Goal: Task Accomplishment & Management: Complete application form

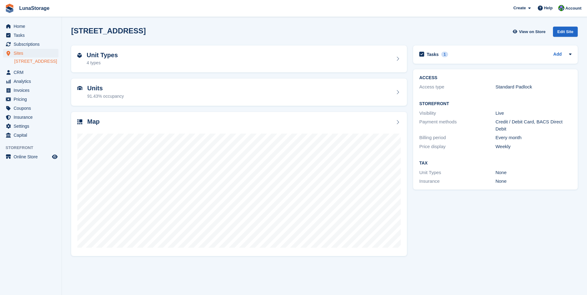
click at [480, 228] on div "Tasks 1 Add Change stefano price to 485 per quarter 19 Oct ACCESS Access type S…" at bounding box center [495, 150] width 171 height 217
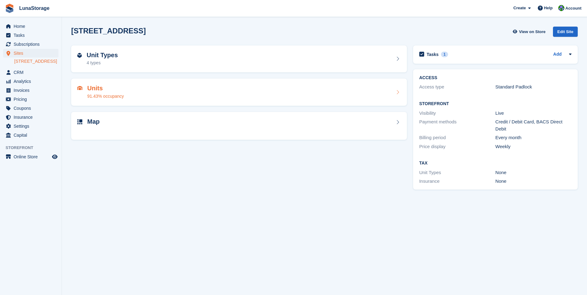
click at [202, 91] on div "Units 91.43% occupancy" at bounding box center [238, 92] width 323 height 15
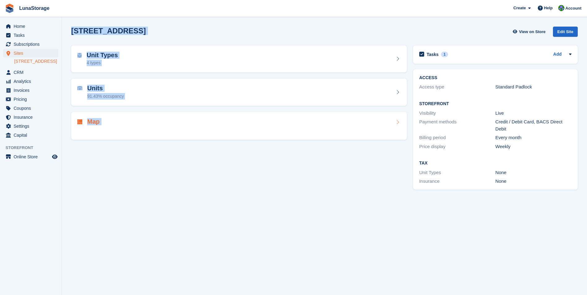
drag, startPoint x: 66, startPoint y: 27, endPoint x: 313, endPoint y: 130, distance: 267.7
click at [313, 130] on section "Oxford Road Gerrards Cross SL9 7BB View on Store Edit Site Unit Types 4 types U…" at bounding box center [324, 147] width 525 height 295
drag, startPoint x: 313, startPoint y: 130, endPoint x: 323, endPoint y: 155, distance: 26.8
click at [323, 155] on div "Unit Types 4 types Units 91.43% occupancy Map" at bounding box center [239, 117] width 342 height 150
drag, startPoint x: 323, startPoint y: 155, endPoint x: 72, endPoint y: 20, distance: 284.7
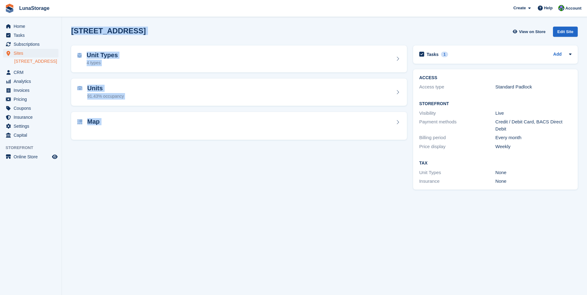
click at [72, 20] on section "Oxford Road Gerrards Cross SL9 7BB View on Store Edit Site Unit Types 4 types U…" at bounding box center [324, 147] width 525 height 295
drag, startPoint x: 72, startPoint y: 20, endPoint x: 68, endPoint y: 24, distance: 5.9
click at [68, 24] on section "Oxford Road Gerrards Cross SL9 7BB View on Store Edit Site Unit Types 4 types U…" at bounding box center [324, 147] width 525 height 295
drag, startPoint x: 68, startPoint y: 24, endPoint x: 142, endPoint y: 129, distance: 128.6
click at [142, 129] on section "Oxford Road Gerrards Cross SL9 7BB View on Store Edit Site Unit Types 4 types U…" at bounding box center [324, 147] width 525 height 295
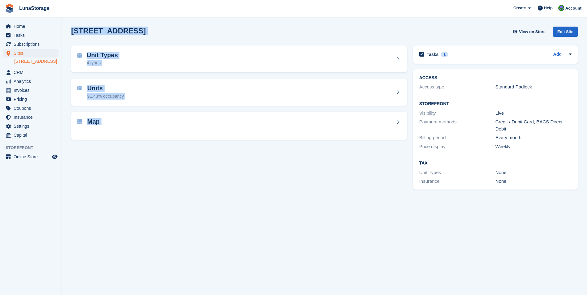
drag, startPoint x: 142, startPoint y: 129, endPoint x: 168, endPoint y: 156, distance: 37.8
click at [168, 156] on div "Unit Types 4 types Units 91.43% occupancy Map" at bounding box center [239, 117] width 342 height 150
drag, startPoint x: 168, startPoint y: 156, endPoint x: 66, endPoint y: 27, distance: 164.9
click at [66, 27] on section "Oxford Road Gerrards Cross SL9 7BB View on Store Edit Site Unit Types 4 types U…" at bounding box center [324, 147] width 525 height 295
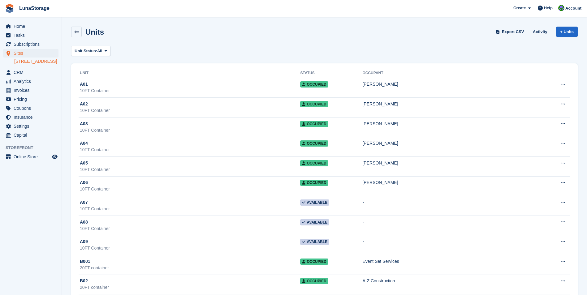
click at [34, 224] on aside "Home Tasks Subscriptions Subscriptions Subscriptions Price increases NEW Price …" at bounding box center [31, 149] width 62 height 264
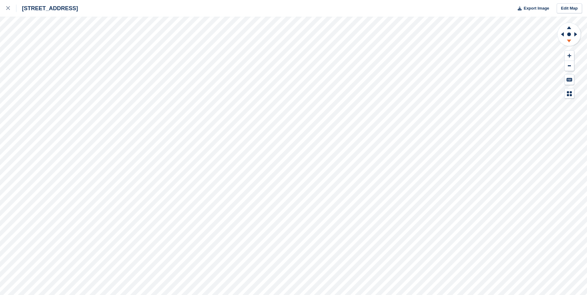
click at [569, 42] on icon at bounding box center [569, 41] width 4 height 3
click at [6, 7] on link at bounding box center [8, 8] width 16 height 17
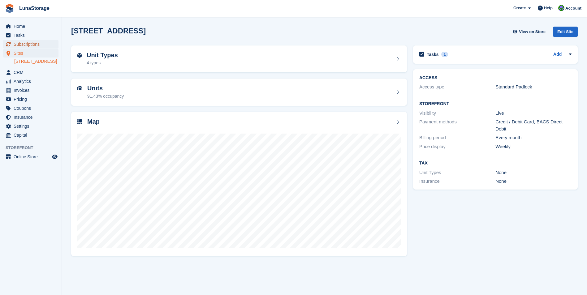
click at [34, 47] on span "Subscriptions" at bounding box center [32, 44] width 37 height 9
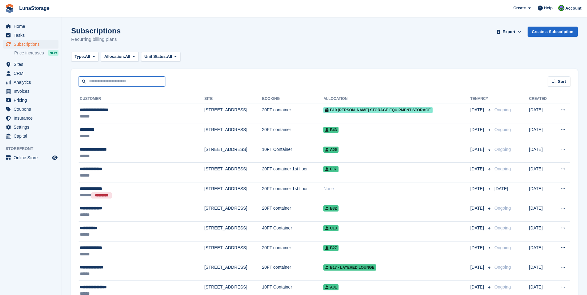
click at [124, 80] on input "text" at bounding box center [122, 81] width 87 height 10
type input "****"
click at [17, 76] on span "CRM" at bounding box center [32, 73] width 37 height 9
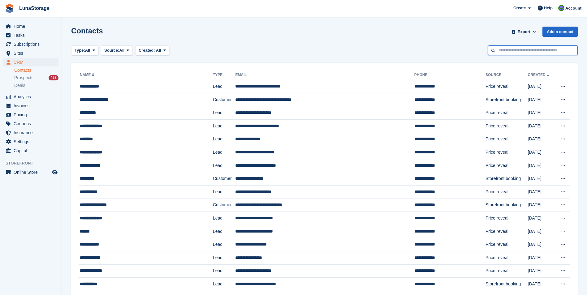
click at [517, 49] on input "text" at bounding box center [533, 50] width 90 height 10
type input "****"
click at [37, 44] on span "Subscriptions" at bounding box center [32, 44] width 37 height 9
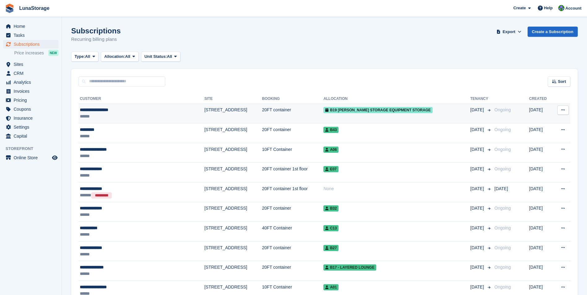
click at [382, 110] on span "B19 Luna storage equipment storage" at bounding box center [377, 110] width 109 height 6
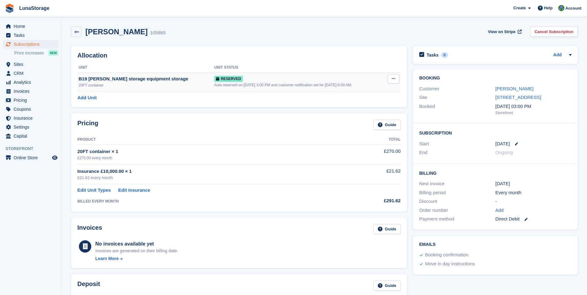
click at [390, 77] on button at bounding box center [393, 78] width 11 height 9
click at [359, 101] on p "Deallocate" at bounding box center [369, 104] width 54 height 8
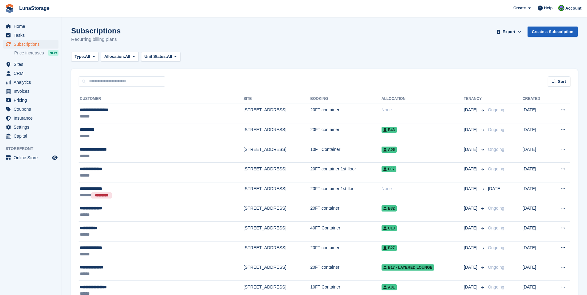
click at [559, 30] on link "Create a Subscription" at bounding box center [552, 32] width 50 height 10
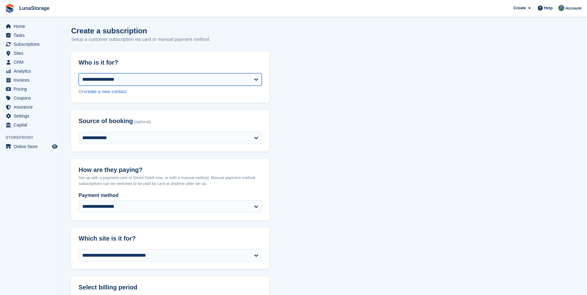
click at [121, 81] on select "**********" at bounding box center [170, 79] width 183 height 12
click at [195, 70] on header "Who is it for?" at bounding box center [170, 63] width 198 height 22
click at [117, 92] on link "create a new contact" at bounding box center [105, 91] width 43 height 5
select select "**********"
select select "****"
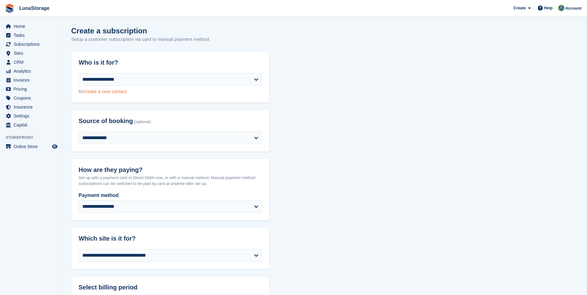
select select "*"
select select "*****"
select select
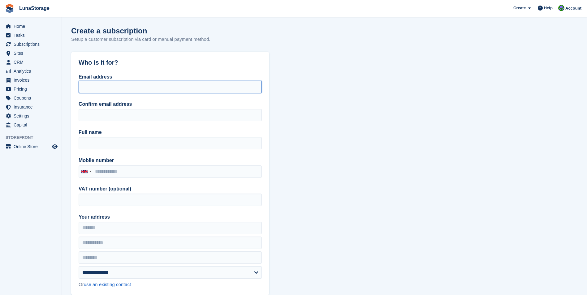
click at [106, 86] on input "Email address" at bounding box center [170, 87] width 183 height 12
click at [150, 92] on input "Email address" at bounding box center [170, 87] width 183 height 12
click at [153, 86] on input "Email address" at bounding box center [170, 87] width 183 height 12
click at [189, 99] on div "Email address Confirm email address Full name Mobile number United Kingdom +44 …" at bounding box center [170, 184] width 198 height 222
click at [176, 86] on input "Email address" at bounding box center [170, 87] width 183 height 12
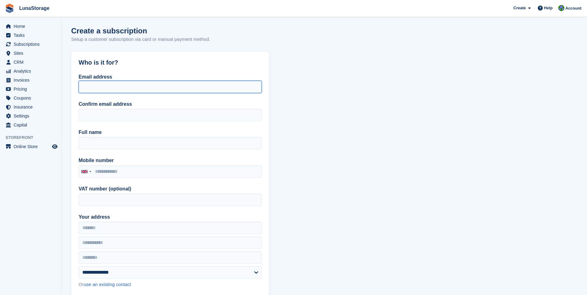
click at [122, 84] on input "Email address" at bounding box center [170, 87] width 183 height 12
type input "**********"
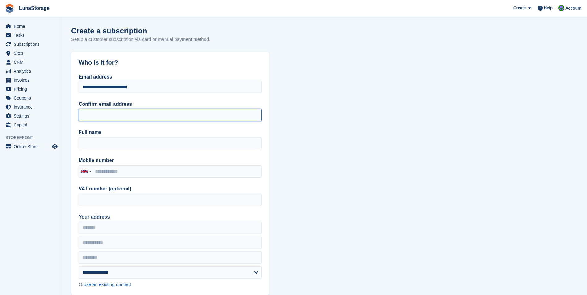
click at [139, 113] on input "Confirm email address" at bounding box center [170, 115] width 183 height 12
type input "**********"
click at [143, 137] on div "Full name" at bounding box center [170, 139] width 183 height 21
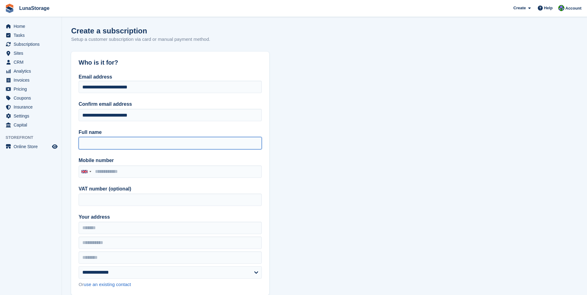
click at [137, 144] on input "Full name" at bounding box center [170, 143] width 183 height 12
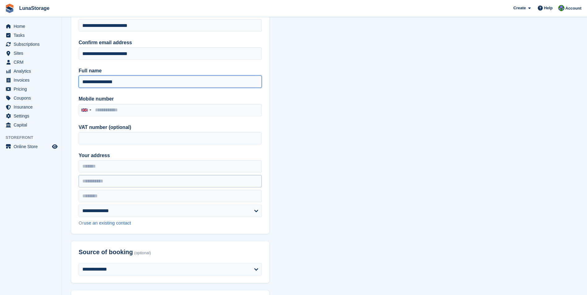
scroll to position [62, 0]
type input "**********"
click at [113, 162] on input "Your address" at bounding box center [170, 166] width 183 height 12
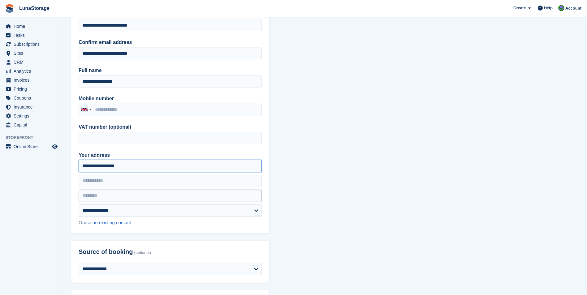
type input "**********"
click at [96, 198] on input "text" at bounding box center [170, 196] width 183 height 12
type input "******"
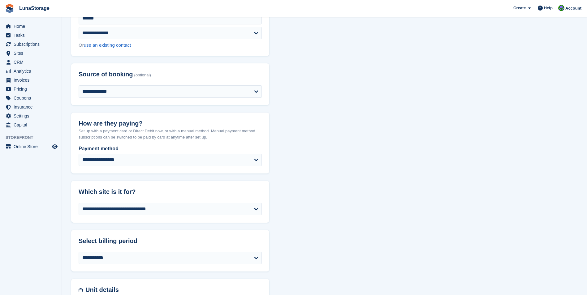
scroll to position [247, 0]
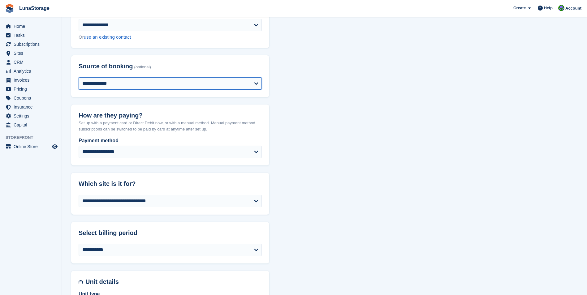
click at [132, 88] on select "**********" at bounding box center [170, 83] width 183 height 12
select select "*****"
click at [79, 77] on select "**********" at bounding box center [170, 83] width 183 height 12
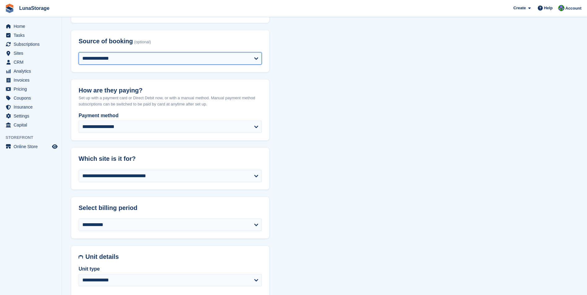
scroll to position [309, 0]
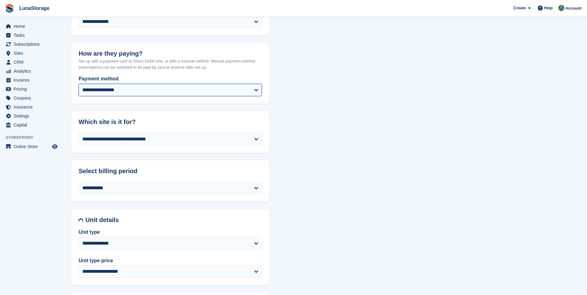
click at [140, 95] on select "**********" at bounding box center [170, 90] width 183 height 12
select select "*****"
click at [79, 84] on select "**********" at bounding box center [170, 90] width 183 height 12
select select "****"
select select "*"
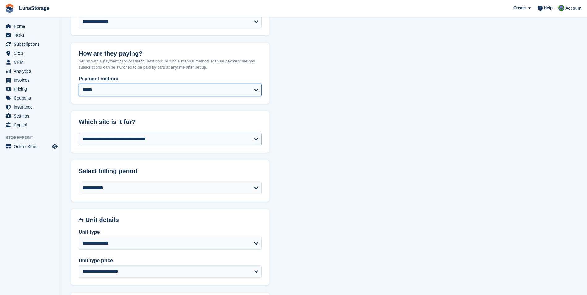
select select "*****"
select select
select select "**"
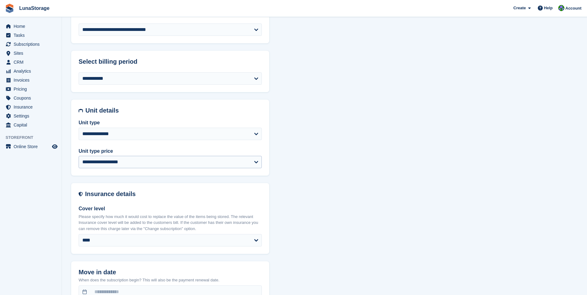
scroll to position [557, 0]
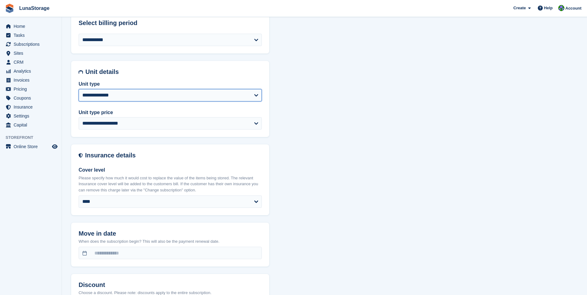
click at [110, 95] on select "**********" at bounding box center [170, 95] width 183 height 12
select select "*****"
click at [79, 89] on select "**********" at bounding box center [170, 95] width 183 height 12
select select "*****"
select select "****"
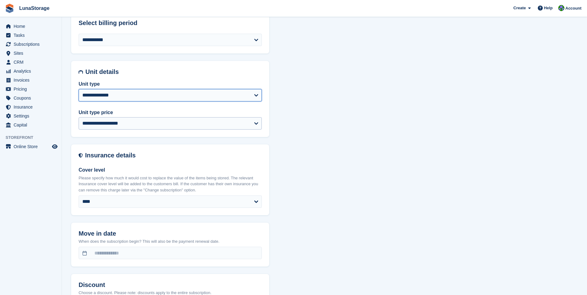
select select "*"
select select
select select "*****"
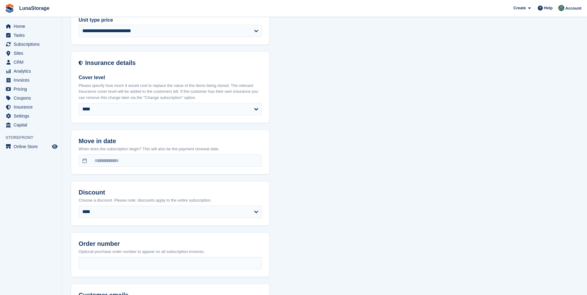
scroll to position [650, 0]
click at [114, 160] on input "text" at bounding box center [170, 160] width 183 height 12
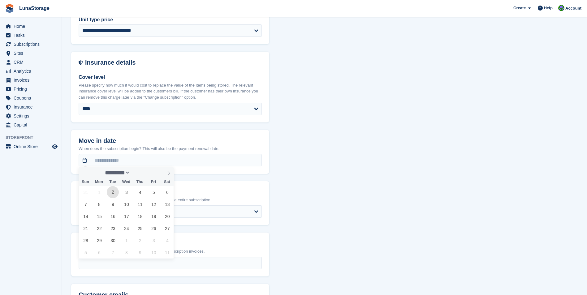
click at [113, 194] on span "2" at bounding box center [113, 192] width 12 height 12
type input "**********"
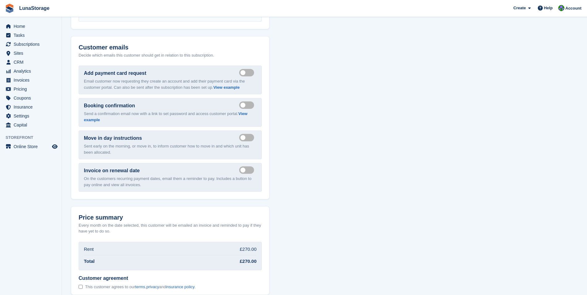
scroll to position [929, 0]
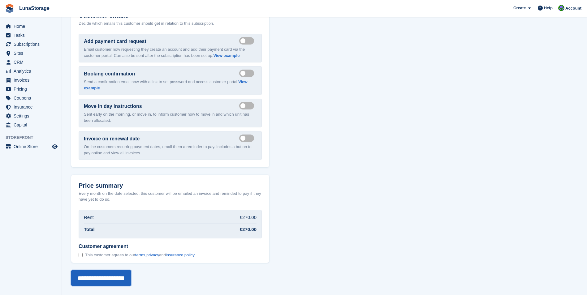
click at [92, 278] on input "**********" at bounding box center [101, 277] width 60 height 15
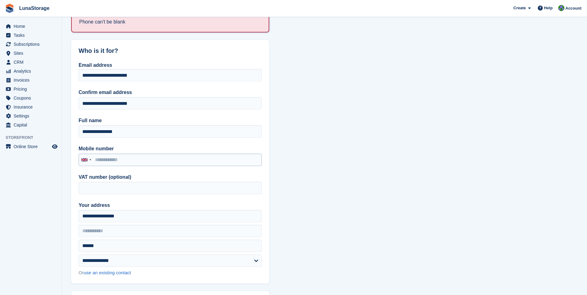
scroll to position [62, 0]
click at [113, 161] on input "Mobile number" at bounding box center [170, 159] width 183 height 12
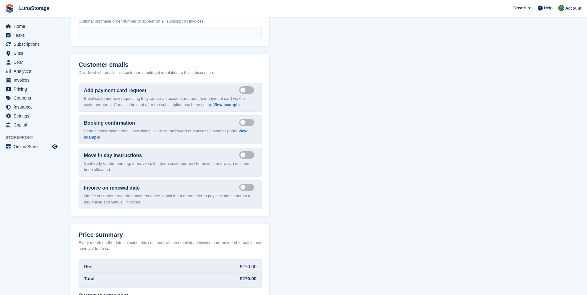
scroll to position [978, 0]
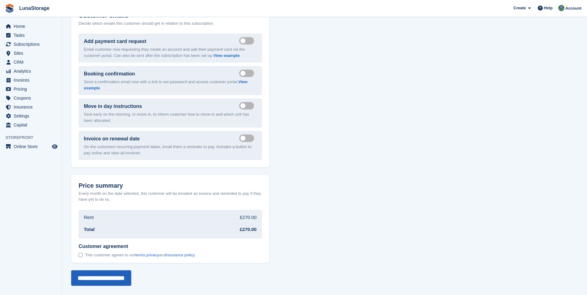
type input "**********"
click at [112, 276] on input "**********" at bounding box center [101, 277] width 60 height 15
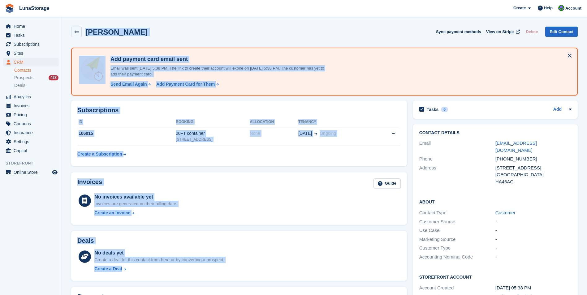
drag, startPoint x: 67, startPoint y: 21, endPoint x: 245, endPoint y: 273, distance: 308.0
click at [245, 273] on section "Booking was successfully added. [PERSON_NAME] Sync payment methods View on Stri…" at bounding box center [324, 220] width 525 height 441
click at [245, 273] on div "No deals yet Create a deal for this contact from here or by converting a prospe…" at bounding box center [247, 261] width 306 height 25
drag, startPoint x: 63, startPoint y: 24, endPoint x: 309, endPoint y: 277, distance: 352.6
click at [309, 277] on section "Booking was successfully added. [PERSON_NAME] Sync payment methods View on Stri…" at bounding box center [324, 220] width 525 height 441
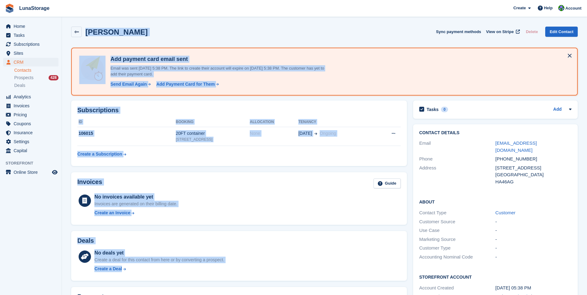
drag, startPoint x: 309, startPoint y: 277, endPoint x: 315, endPoint y: 278, distance: 6.0
click at [315, 278] on div "Deals No deals yet Create a deal for this contact from here or by converting a …" at bounding box center [239, 256] width 336 height 50
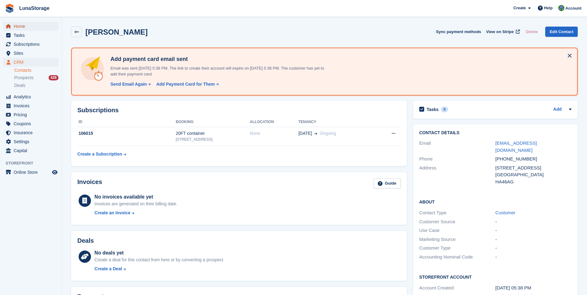
click at [25, 28] on span "Home" at bounding box center [32, 26] width 37 height 9
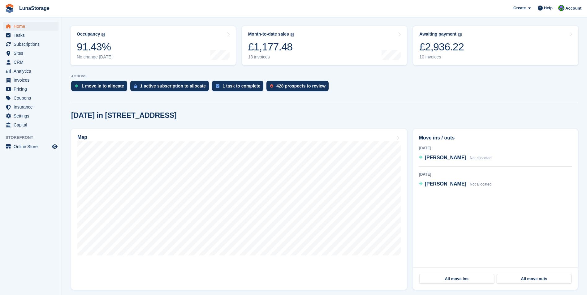
scroll to position [73, 0]
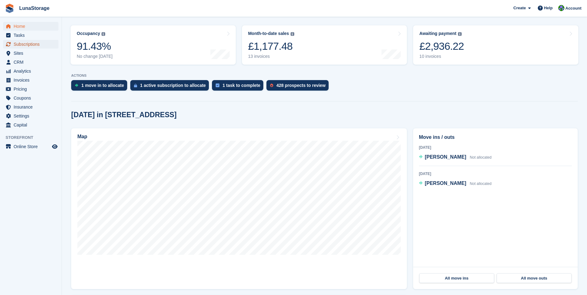
click at [23, 43] on span "Subscriptions" at bounding box center [32, 44] width 37 height 9
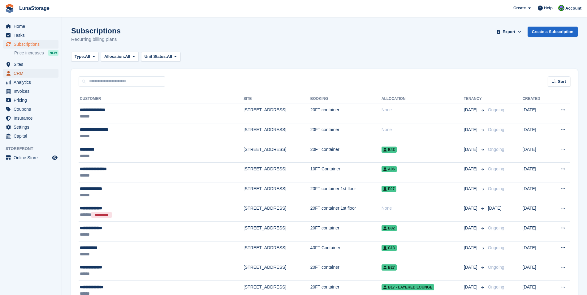
click at [23, 71] on span "CRM" at bounding box center [32, 73] width 37 height 9
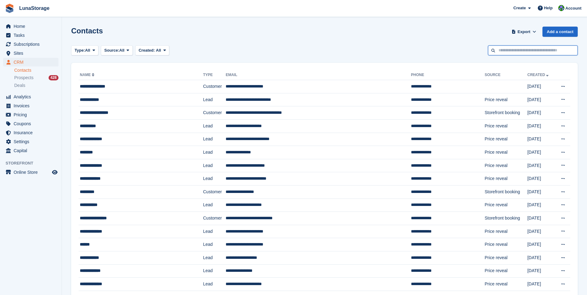
click at [526, 53] on input "text" at bounding box center [533, 50] width 90 height 10
click at [492, 52] on input "****" at bounding box center [533, 50] width 90 height 10
click at [493, 48] on input "****" at bounding box center [533, 50] width 90 height 10
type input "****"
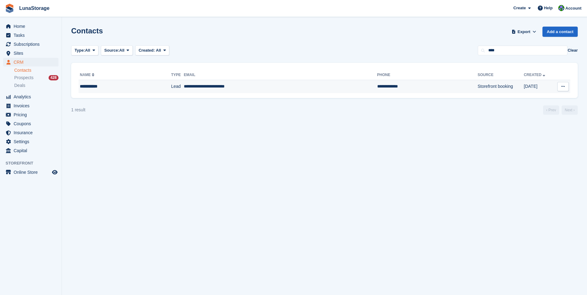
click at [85, 87] on div "**********" at bounding box center [115, 86] width 70 height 6
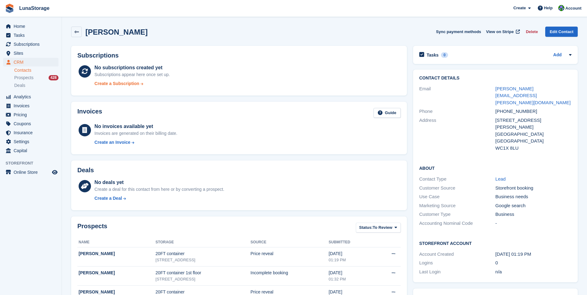
click at [122, 80] on div "Create a Subscription" at bounding box center [116, 83] width 45 height 6
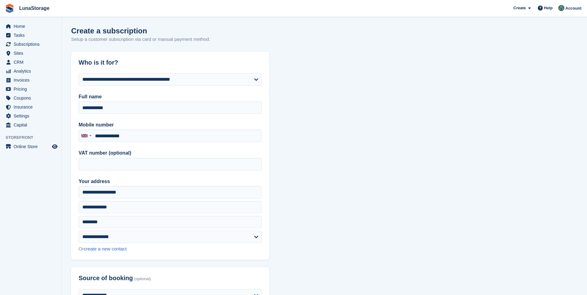
type input "**********"
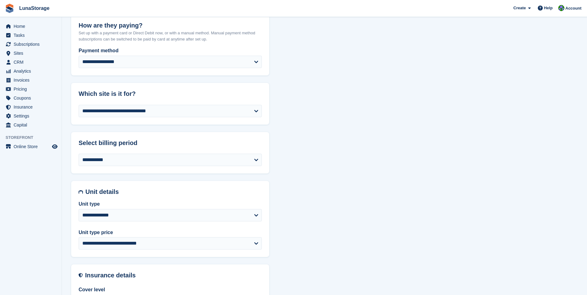
scroll to position [309, 0]
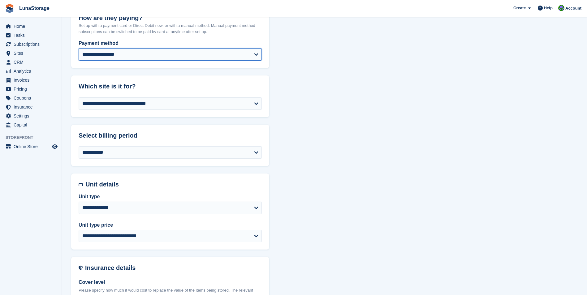
click at [133, 53] on select "**********" at bounding box center [170, 54] width 183 height 12
select select "*****"
click at [79, 48] on select "**********" at bounding box center [170, 54] width 183 height 12
select select "******"
select select "**"
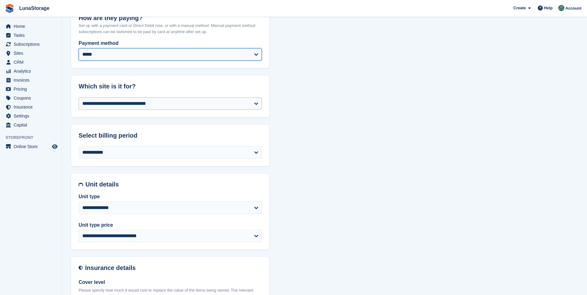
select select "****"
select select "*"
select select "*****"
select select
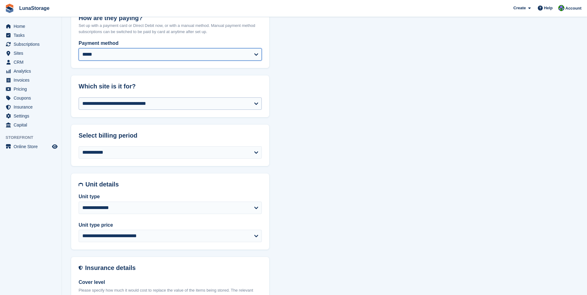
select select
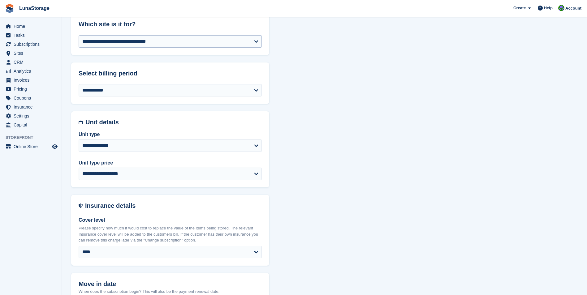
scroll to position [495, 0]
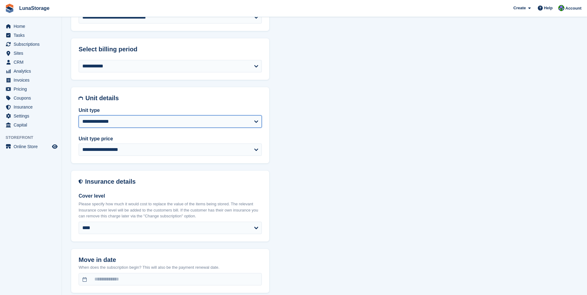
click at [134, 121] on select "**********" at bounding box center [170, 121] width 183 height 12
select select "*****"
click at [79, 115] on select "**********" at bounding box center [170, 121] width 183 height 12
select select "******"
select select "*****"
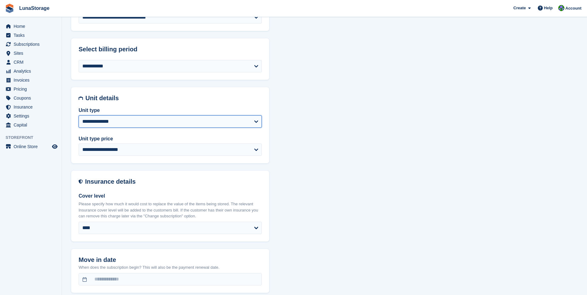
select select "****"
select select "*"
select select
select select "*****"
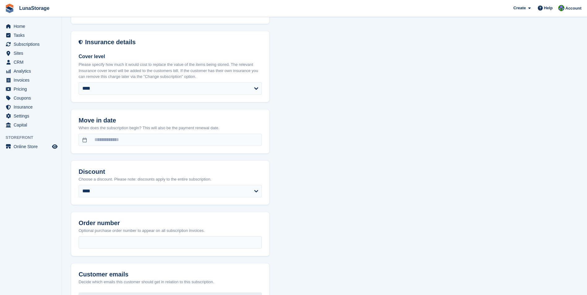
scroll to position [650, 0]
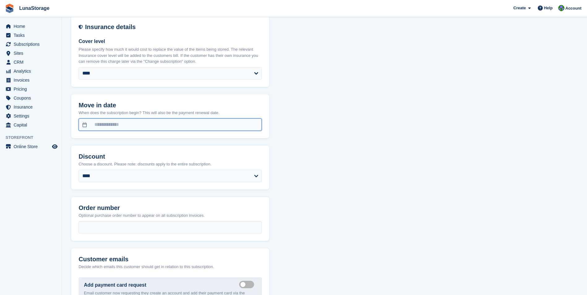
click at [113, 122] on input "text" at bounding box center [170, 124] width 183 height 12
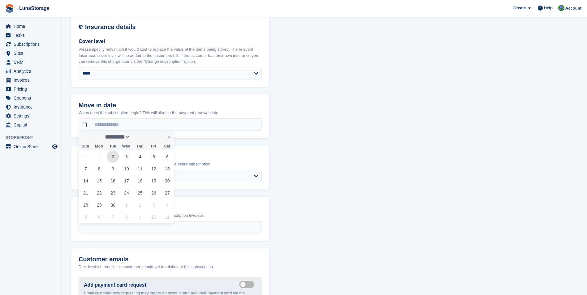
click at [108, 155] on span "2" at bounding box center [113, 157] width 12 height 12
type input "**********"
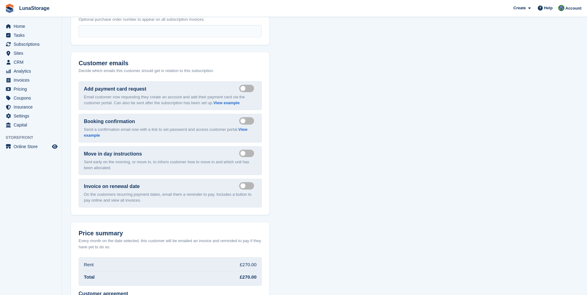
scroll to position [893, 0]
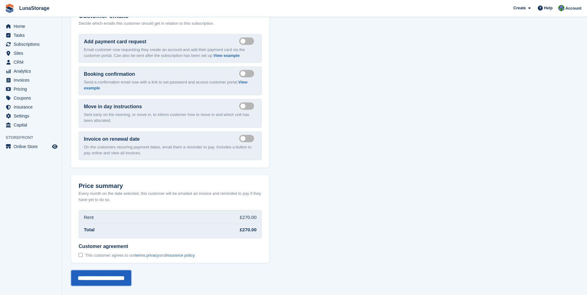
click at [87, 274] on input "**********" at bounding box center [101, 277] width 60 height 15
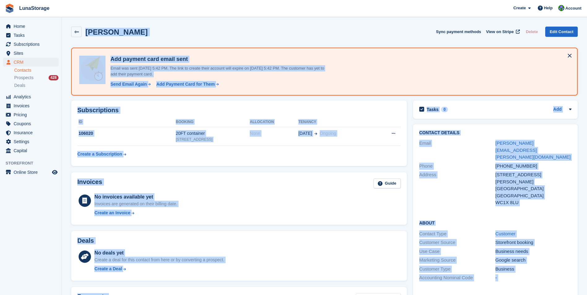
drag, startPoint x: 65, startPoint y: 24, endPoint x: 417, endPoint y: 288, distance: 439.3
drag, startPoint x: 417, startPoint y: 288, endPoint x: 410, endPoint y: 283, distance: 8.4
click at [410, 283] on div "Contact Details Email [PERSON_NAME][EMAIL_ADDRESS][PERSON_NAME][DOMAIN_NAME] Ph…" at bounding box center [495, 235] width 171 height 228
drag, startPoint x: 410, startPoint y: 283, endPoint x: 84, endPoint y: 25, distance: 415.6
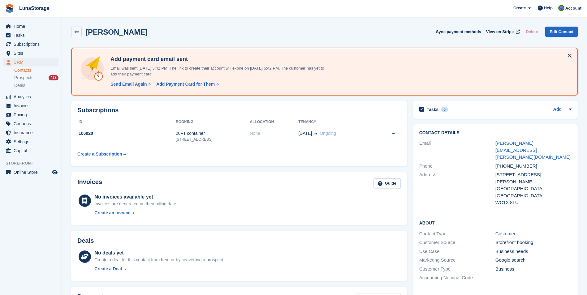
drag, startPoint x: 84, startPoint y: 25, endPoint x: 66, endPoint y: 22, distance: 18.8
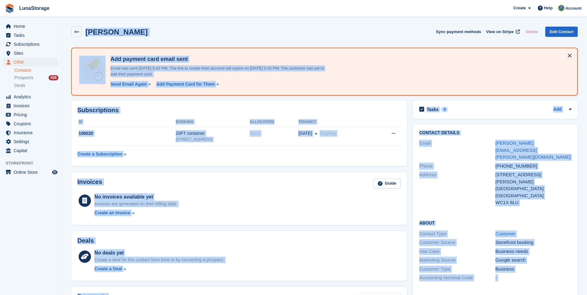
drag, startPoint x: 66, startPoint y: 22, endPoint x: 412, endPoint y: 281, distance: 432.5
drag, startPoint x: 412, startPoint y: 281, endPoint x: 409, endPoint y: 282, distance: 3.2
click at [409, 282] on div "Deals No deals yet Create a deal for this contact from here or by converting a …" at bounding box center [239, 256] width 342 height 56
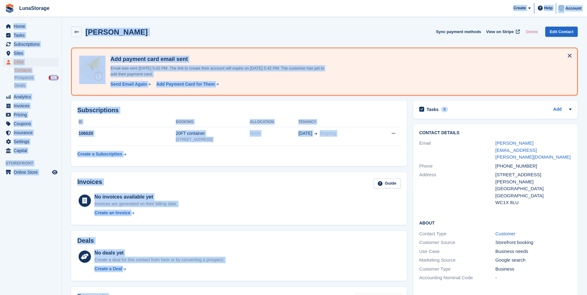
drag, startPoint x: 408, startPoint y: 285, endPoint x: 72, endPoint y: 11, distance: 433.6
drag, startPoint x: 72, startPoint y: 11, endPoint x: 65, endPoint y: 20, distance: 11.9
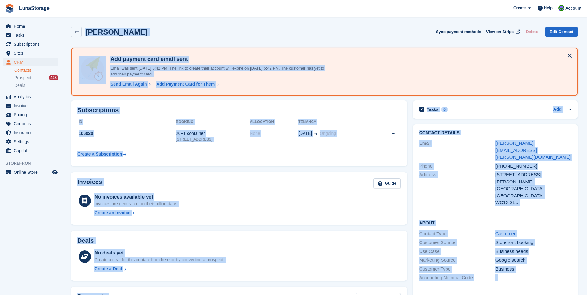
drag, startPoint x: 65, startPoint y: 20, endPoint x: 410, endPoint y: 287, distance: 436.0
click at [410, 287] on div "Contact Details Email jody.moore@mooremack.co.uk Phone +447717600313 Address 60…" at bounding box center [495, 235] width 171 height 228
drag, startPoint x: 410, startPoint y: 287, endPoint x: 69, endPoint y: 21, distance: 432.0
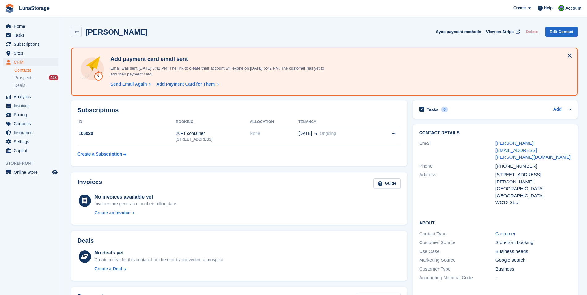
drag, startPoint x: 69, startPoint y: 21, endPoint x: 62, endPoint y: 24, distance: 8.1
click at [62, 24] on div "Home Tasks Subscriptions Subscriptions Subscriptions Price increases NEW Price …" at bounding box center [31, 164] width 62 height 295
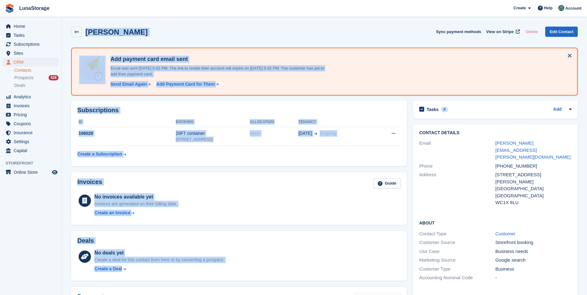
drag, startPoint x: 66, startPoint y: 22, endPoint x: 407, endPoint y: 282, distance: 428.8
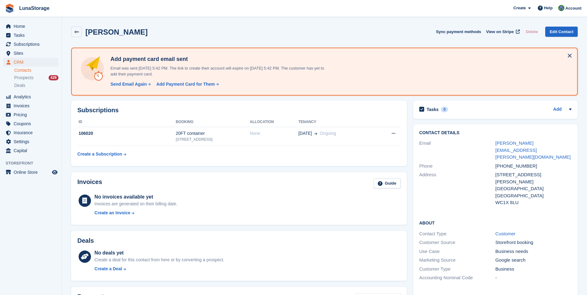
drag, startPoint x: 407, startPoint y: 282, endPoint x: 411, endPoint y: 286, distance: 5.8
click at [411, 286] on div "Contact Details Email jody.moore@mooremack.co.uk Phone +447717600313 Address 60…" at bounding box center [495, 235] width 171 height 228
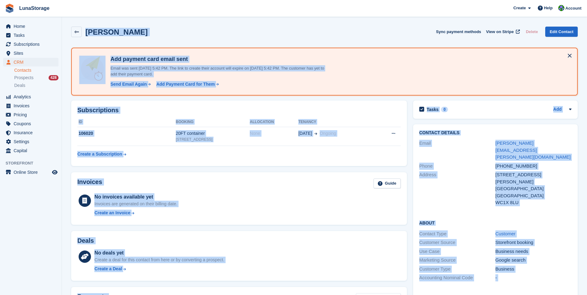
drag, startPoint x: 411, startPoint y: 286, endPoint x: 70, endPoint y: 22, distance: 431.7
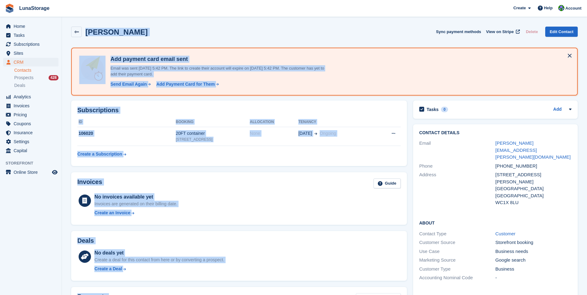
drag, startPoint x: 70, startPoint y: 22, endPoint x: 407, endPoint y: 286, distance: 428.8
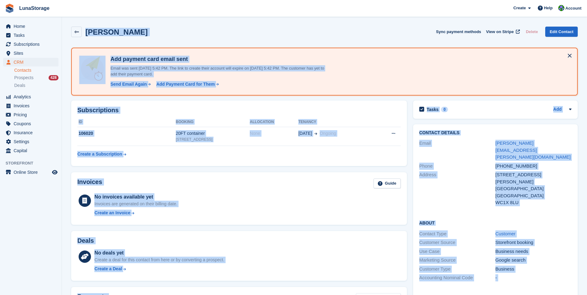
drag, startPoint x: 410, startPoint y: 287, endPoint x: 73, endPoint y: 25, distance: 426.6
click at [411, 282] on div "Contact Details Email jody.moore@mooremack.co.uk Phone +447717600313 Address 60…" at bounding box center [495, 235] width 171 height 228
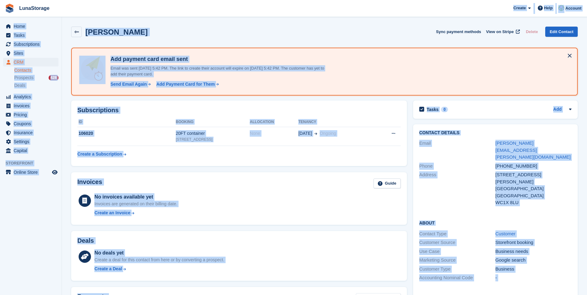
drag, startPoint x: 411, startPoint y: 282, endPoint x: 61, endPoint y: 11, distance: 442.8
drag, startPoint x: 61, startPoint y: 11, endPoint x: 63, endPoint y: 25, distance: 14.1
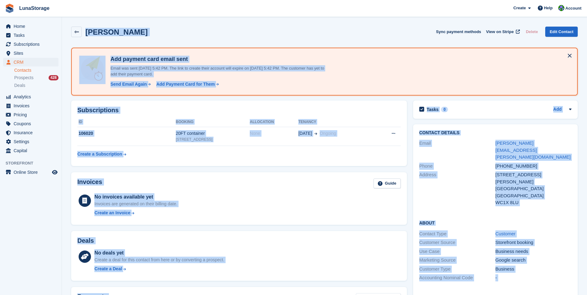
drag, startPoint x: 63, startPoint y: 25, endPoint x: 413, endPoint y: 285, distance: 436.0
drag, startPoint x: 413, startPoint y: 285, endPoint x: 408, endPoint y: 285, distance: 5.0
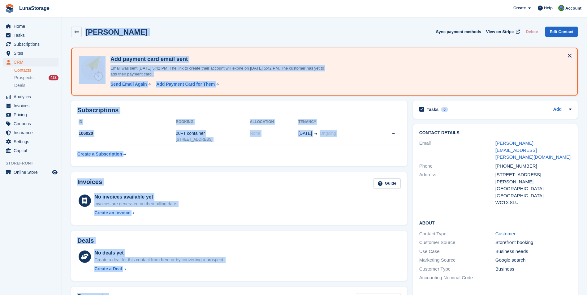
drag, startPoint x: 408, startPoint y: 285, endPoint x: 65, endPoint y: 25, distance: 430.6
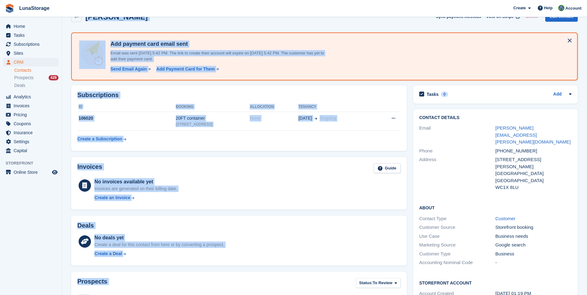
scroll to position [62, 0]
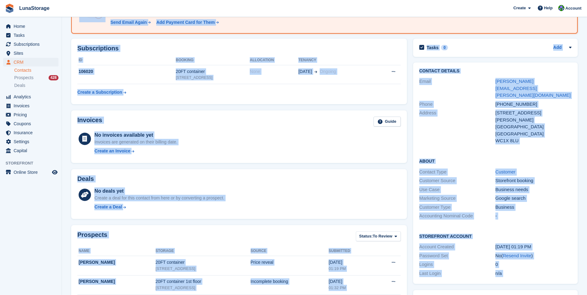
drag, startPoint x: 65, startPoint y: 24, endPoint x: 559, endPoint y: 258, distance: 547.0
click at [559, 258] on section "Booking was successfully added. JODY MOORE Sync payment methods View on Stripe …" at bounding box center [324, 255] width 525 height 634
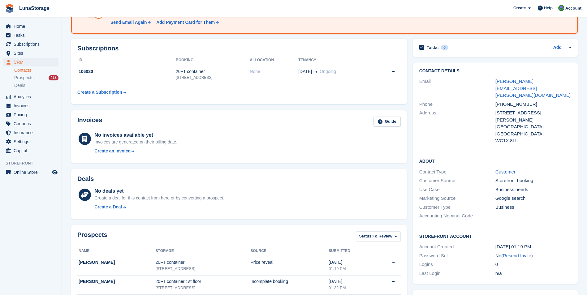
drag, startPoint x: 559, startPoint y: 258, endPoint x: 566, endPoint y: 268, distance: 11.6
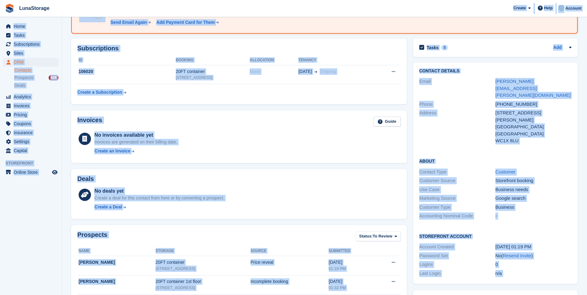
scroll to position [0, 0]
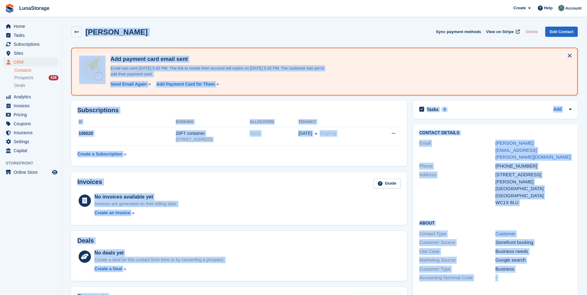
drag, startPoint x: 566, startPoint y: 268, endPoint x: 89, endPoint y: -2, distance: 547.9
click at [89, 0] on html "LunaStorage Create Subscription Invoice Contact Deal Discount Page Help Chat Su…" at bounding box center [293, 147] width 587 height 295
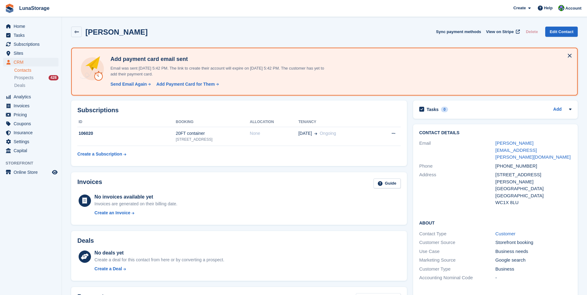
drag, startPoint x: 89, startPoint y: -2, endPoint x: 62, endPoint y: 31, distance: 43.5
click at [62, 31] on div "Home Tasks Subscriptions Subscriptions Subscriptions Price increases NEW Price …" at bounding box center [31, 164] width 62 height 295
click at [71, 32] on link at bounding box center [76, 32] width 11 height 11
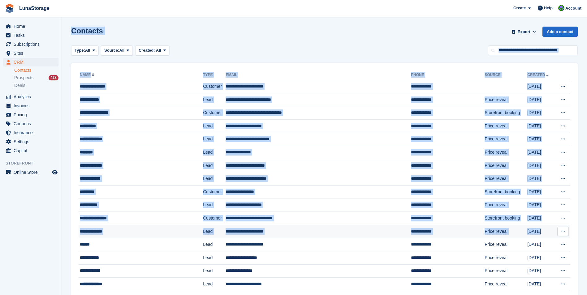
drag, startPoint x: 68, startPoint y: 21, endPoint x: 549, endPoint y: 237, distance: 527.8
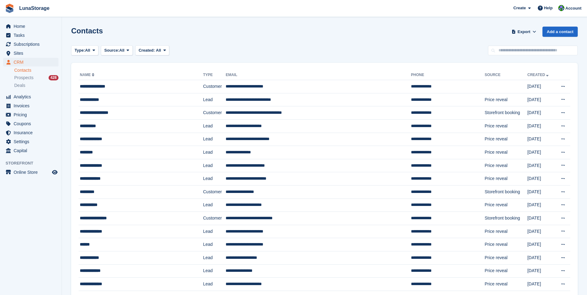
drag, startPoint x: 549, startPoint y: 237, endPoint x: 583, endPoint y: 242, distance: 33.6
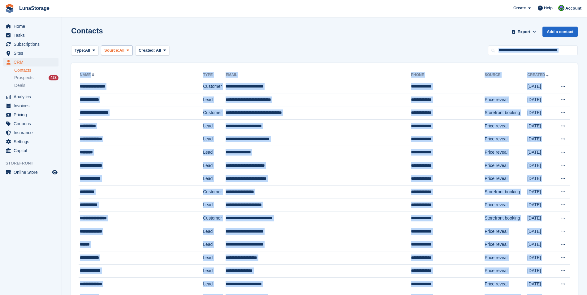
drag, startPoint x: 583, startPoint y: 242, endPoint x: 102, endPoint y: 50, distance: 517.3
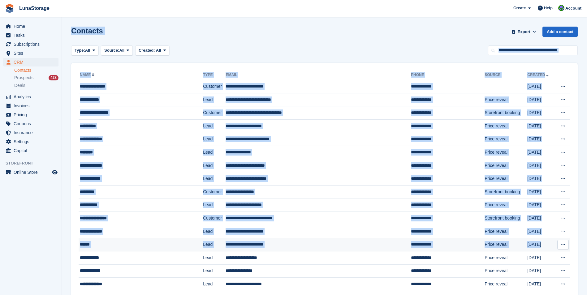
drag, startPoint x: 102, startPoint y: 50, endPoint x: 564, endPoint y: 244, distance: 500.7
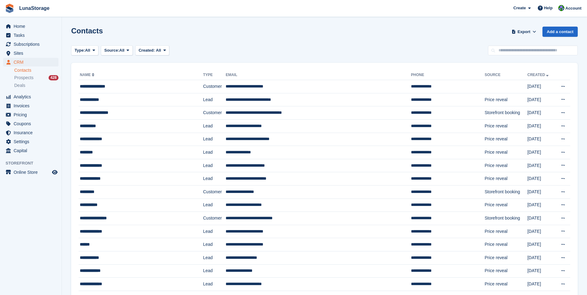
drag, startPoint x: 564, startPoint y: 244, endPoint x: 574, endPoint y: 251, distance: 11.9
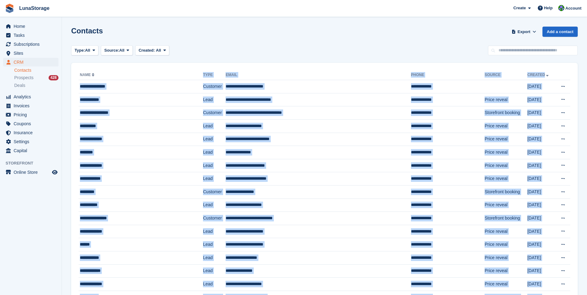
drag, startPoint x: 574, startPoint y: 251, endPoint x: 96, endPoint y: 71, distance: 510.6
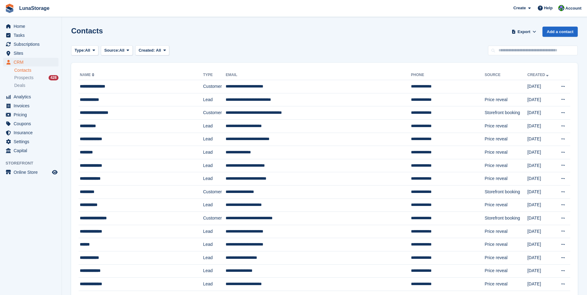
drag, startPoint x: 96, startPoint y: 71, endPoint x: 71, endPoint y: 60, distance: 27.6
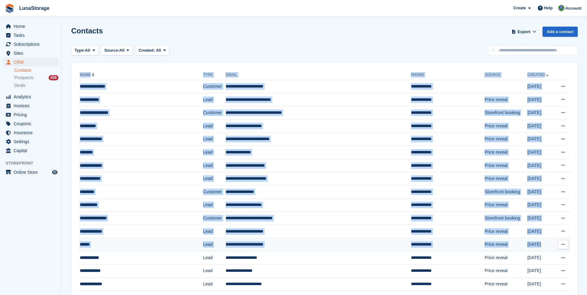
drag, startPoint x: 70, startPoint y: 60, endPoint x: 570, endPoint y: 246, distance: 533.4
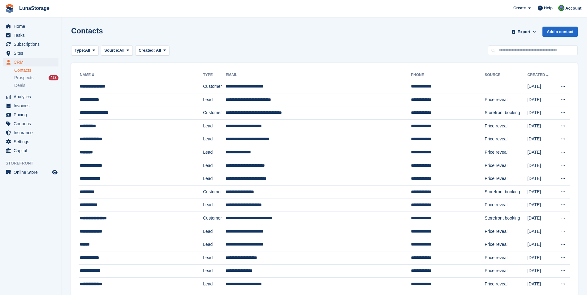
drag, startPoint x: 570, startPoint y: 246, endPoint x: 575, endPoint y: 248, distance: 5.8
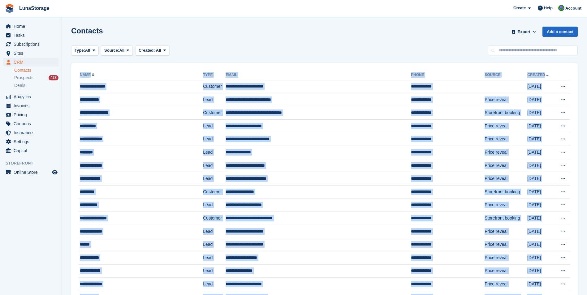
drag, startPoint x: 575, startPoint y: 248, endPoint x: 91, endPoint y: 58, distance: 520.6
drag, startPoint x: 91, startPoint y: 58, endPoint x: 68, endPoint y: 61, distance: 23.2
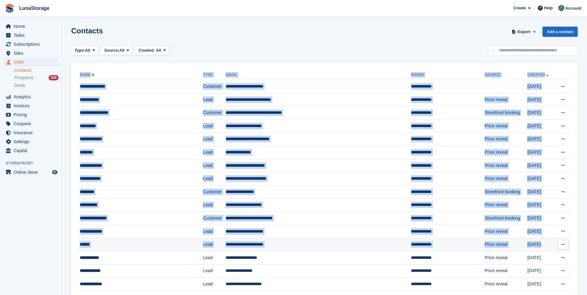
drag, startPoint x: 68, startPoint y: 61, endPoint x: 563, endPoint y: 239, distance: 526.1
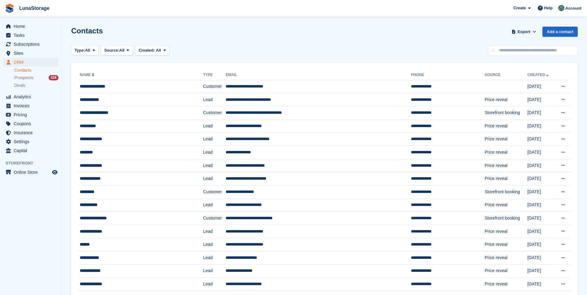
drag, startPoint x: 563, startPoint y: 239, endPoint x: 575, endPoint y: 247, distance: 14.6
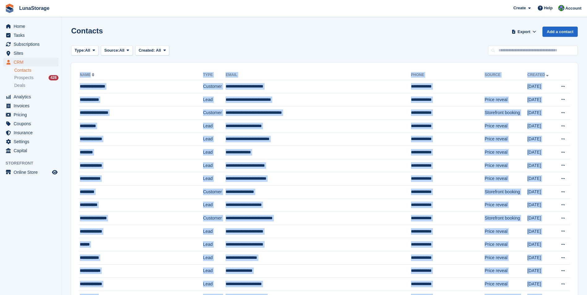
drag, startPoint x: 575, startPoint y: 247, endPoint x: 78, endPoint y: 66, distance: 528.8
drag, startPoint x: 78, startPoint y: 66, endPoint x: 69, endPoint y: 59, distance: 11.4
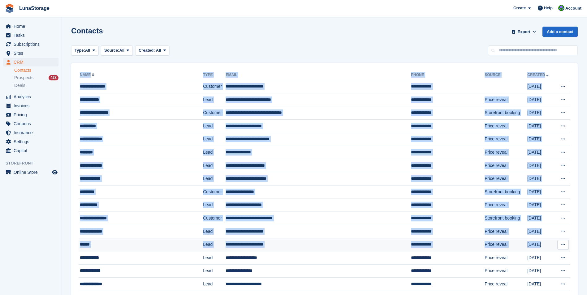
drag, startPoint x: 69, startPoint y: 59, endPoint x: 549, endPoint y: 251, distance: 517.5
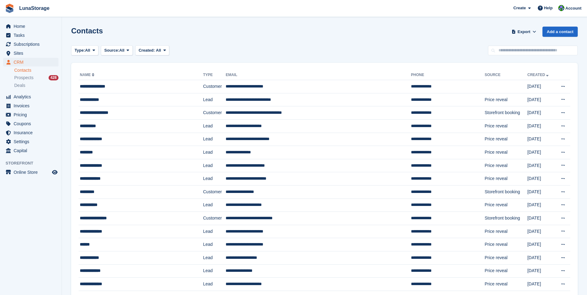
drag, startPoint x: 549, startPoint y: 251, endPoint x: 574, endPoint y: 250, distance: 24.5
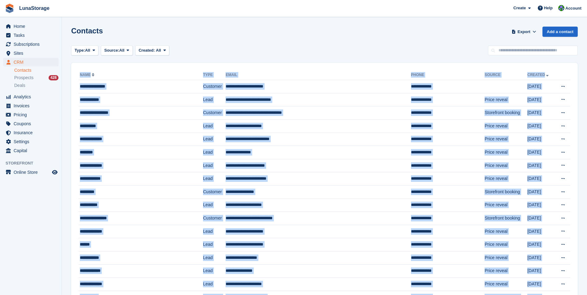
drag, startPoint x: 574, startPoint y: 250, endPoint x: 70, endPoint y: 69, distance: 535.8
drag, startPoint x: 70, startPoint y: 69, endPoint x: 67, endPoint y: 63, distance: 6.4
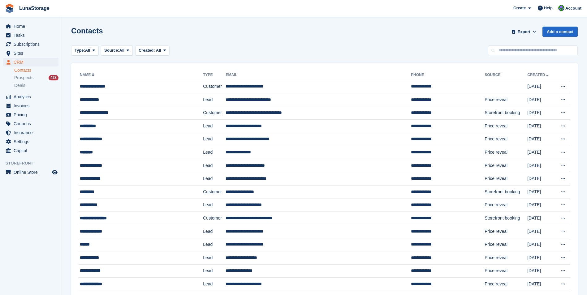
drag, startPoint x: 67, startPoint y: 63, endPoint x: 577, endPoint y: 238, distance: 539.0
drag, startPoint x: 577, startPoint y: 238, endPoint x: 570, endPoint y: 248, distance: 11.8
drag, startPoint x: 570, startPoint y: 248, endPoint x: 63, endPoint y: 66, distance: 538.9
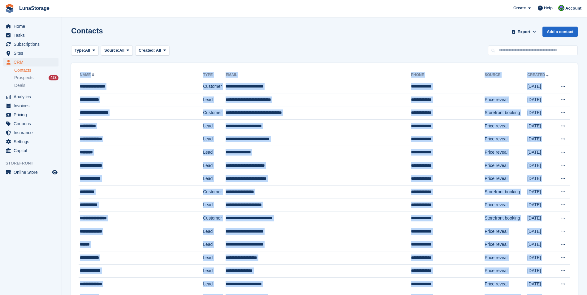
drag, startPoint x: 63, startPoint y: 66, endPoint x: 69, endPoint y: 63, distance: 6.9
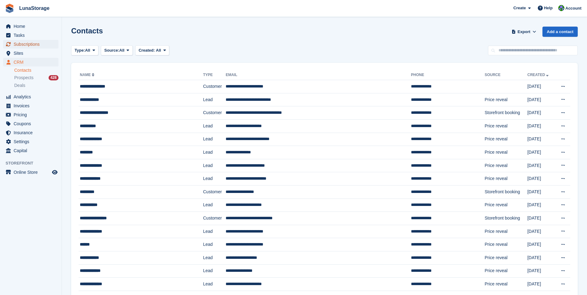
click at [30, 44] on span "Subscriptions" at bounding box center [32, 44] width 37 height 9
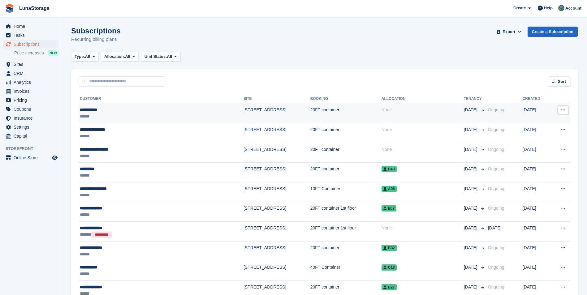
click at [564, 109] on icon at bounding box center [562, 110] width 3 height 4
click at [93, 109] on div "**********" at bounding box center [132, 110] width 105 height 6
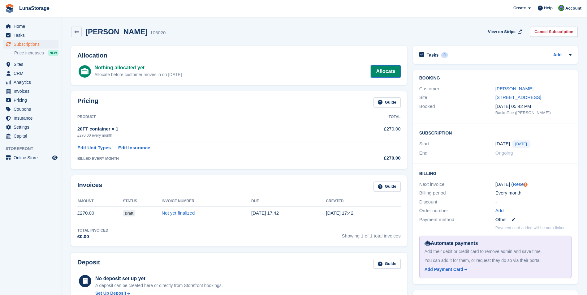
click at [385, 73] on link "Allocate" at bounding box center [386, 71] width 30 height 12
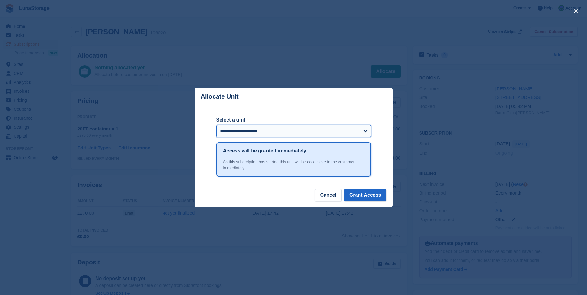
click at [292, 134] on select "**********" at bounding box center [293, 131] width 155 height 12
select select "******"
click at [216, 125] on select "**********" at bounding box center [293, 131] width 155 height 12
click at [364, 194] on button "Grant Access" at bounding box center [365, 195] width 42 height 12
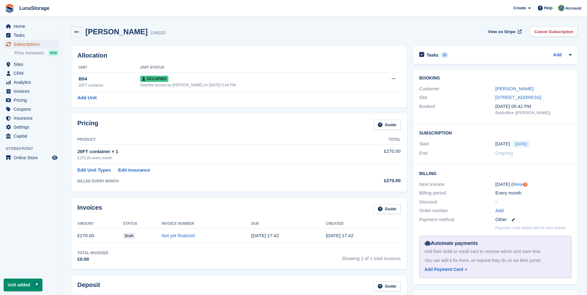
click at [33, 43] on span "Subscriptions" at bounding box center [32, 44] width 37 height 9
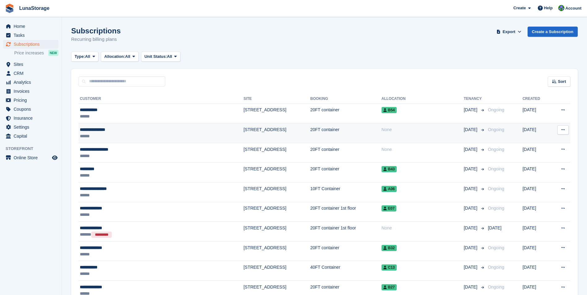
click at [114, 130] on div "**********" at bounding box center [132, 130] width 105 height 6
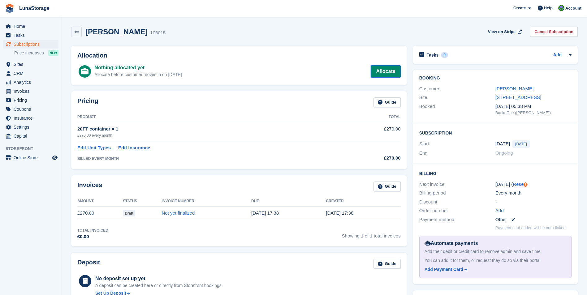
click at [382, 68] on link "Allocate" at bounding box center [386, 71] width 30 height 12
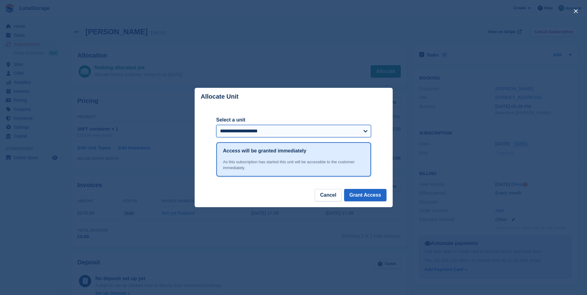
click at [269, 129] on select "**********" at bounding box center [293, 131] width 155 height 12
select select "******"
click at [216, 125] on select "**********" at bounding box center [293, 131] width 155 height 12
click at [368, 197] on button "Grant Access" at bounding box center [365, 195] width 42 height 12
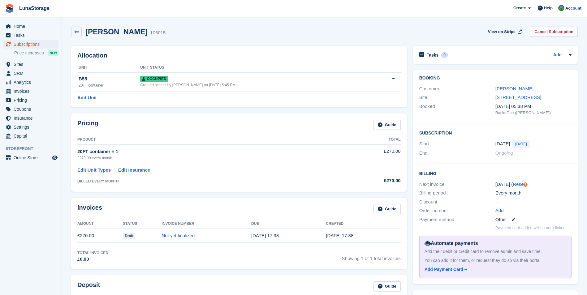
click at [22, 44] on span "Subscriptions" at bounding box center [32, 44] width 37 height 9
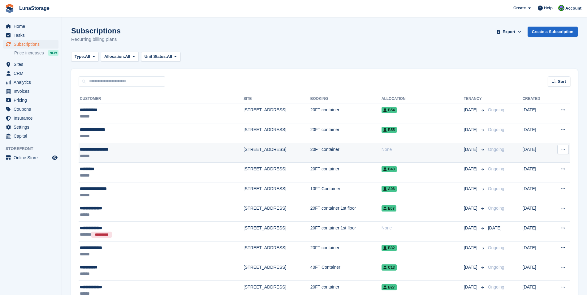
click at [113, 151] on div "**********" at bounding box center [132, 149] width 105 height 6
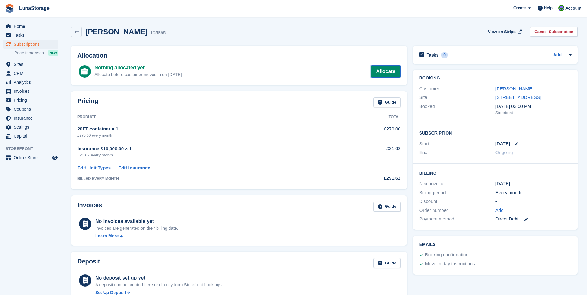
click at [386, 72] on link "Allocate" at bounding box center [386, 71] width 30 height 12
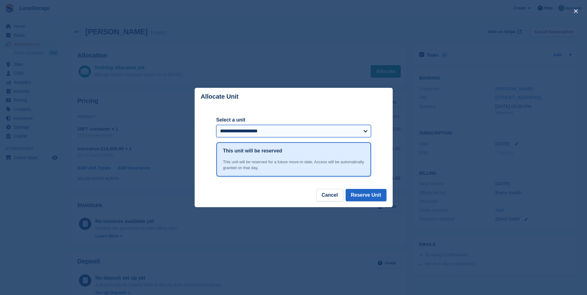
click at [278, 130] on select "**********" at bounding box center [293, 131] width 155 height 12
select select "******"
click at [216, 125] on select "**********" at bounding box center [293, 131] width 155 height 12
click at [366, 197] on button "Reserve Unit" at bounding box center [366, 195] width 41 height 12
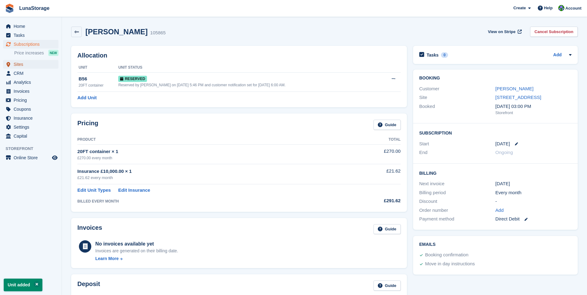
click at [22, 64] on span "Sites" at bounding box center [32, 64] width 37 height 9
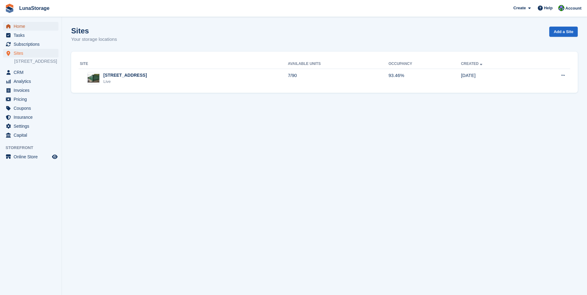
click at [21, 27] on span "Home" at bounding box center [32, 26] width 37 height 9
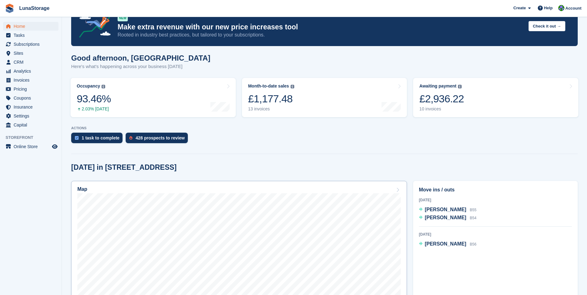
scroll to position [124, 0]
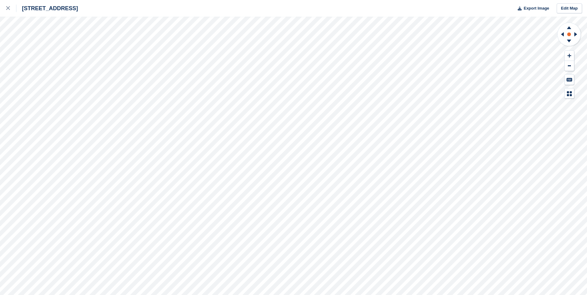
click at [570, 35] on circle at bounding box center [569, 34] width 4 height 4
click at [569, 35] on circle at bounding box center [569, 34] width 4 height 4
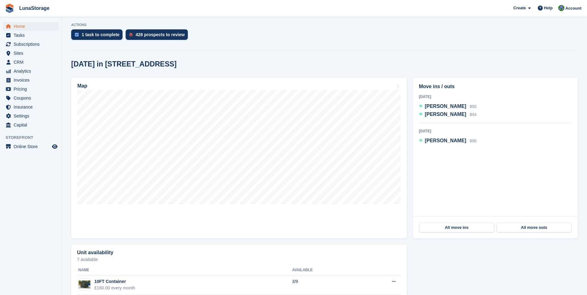
scroll to position [124, 0]
click at [19, 61] on span "CRM" at bounding box center [32, 62] width 37 height 9
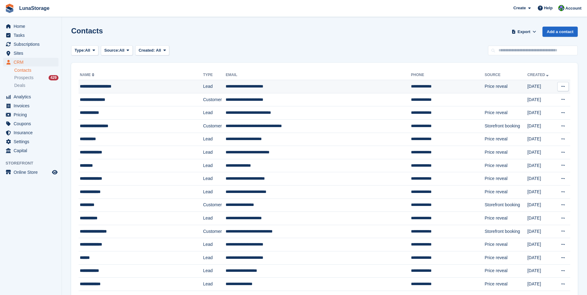
click at [112, 88] on div "**********" at bounding box center [131, 86] width 102 height 6
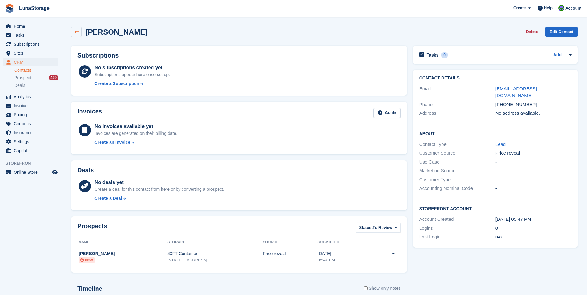
click at [79, 29] on link at bounding box center [76, 32] width 11 height 11
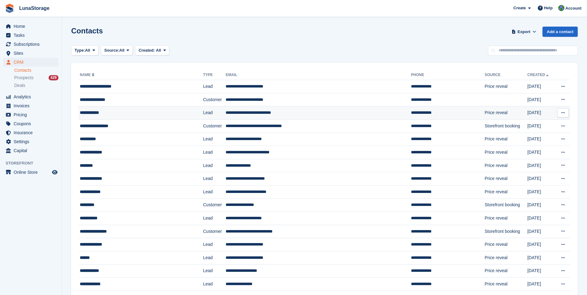
click at [97, 114] on div "**********" at bounding box center [131, 113] width 102 height 6
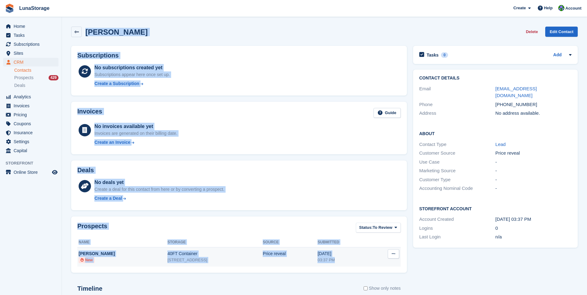
drag, startPoint x: 69, startPoint y: 25, endPoint x: 344, endPoint y: 261, distance: 362.4
click at [344, 261] on div "[PERSON_NAME] Delete Edit Contact Subscriptions No subscriptions created yet Su…" at bounding box center [324, 212] width 506 height 376
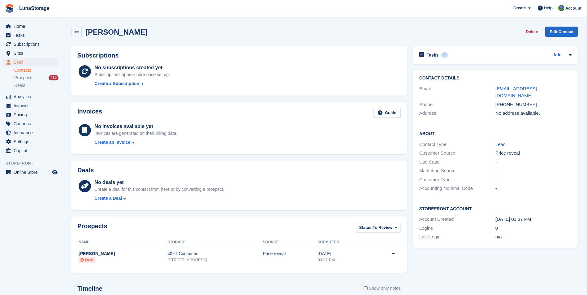
drag, startPoint x: 344, startPoint y: 261, endPoint x: 326, endPoint y: 281, distance: 26.3
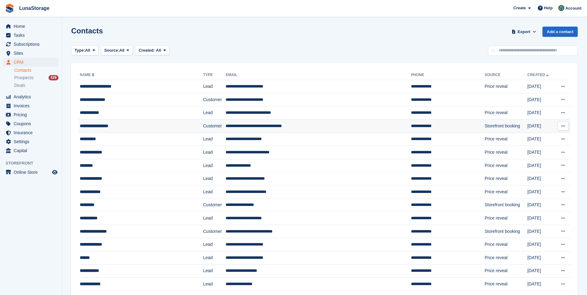
click at [90, 126] on div "**********" at bounding box center [131, 126] width 102 height 6
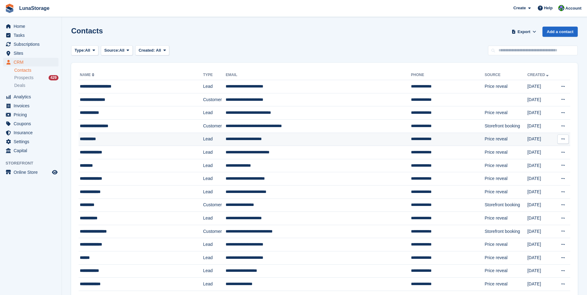
click at [92, 137] on div "**********" at bounding box center [131, 139] width 102 height 6
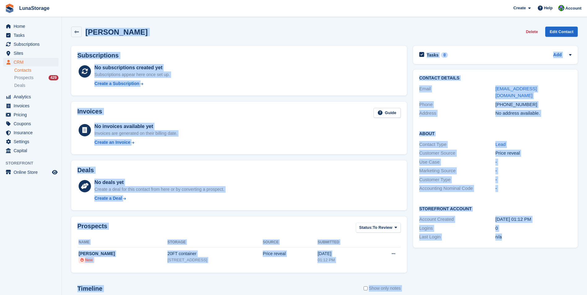
drag, startPoint x: 64, startPoint y: 24, endPoint x: 512, endPoint y: 234, distance: 495.0
click at [512, 234] on section "Paul Marsh Delete Edit Contact Subscriptions No subscriptions created yet Subsc…" at bounding box center [324, 197] width 525 height 394
drag, startPoint x: 512, startPoint y: 234, endPoint x: 513, endPoint y: 239, distance: 5.0
click at [513, 239] on div "Storefront Account Account Created 02 Sep, 01:12 PM Logins 0 Last Login n/a" at bounding box center [495, 223] width 165 height 49
drag, startPoint x: 67, startPoint y: 21, endPoint x: 513, endPoint y: 236, distance: 494.8
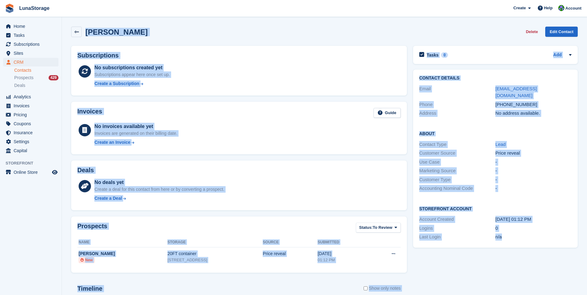
click at [513, 236] on section "Paul Marsh Delete Edit Contact Subscriptions No subscriptions created yet Subsc…" at bounding box center [324, 197] width 525 height 394
drag, startPoint x: 513, startPoint y: 236, endPoint x: 513, endPoint y: 239, distance: 3.2
click at [513, 239] on div "Storefront Account Account Created 02 Sep, 01:12 PM Logins 0 Last Login n/a" at bounding box center [495, 223] width 165 height 49
drag, startPoint x: 65, startPoint y: 19, endPoint x: 534, endPoint y: 251, distance: 523.6
click at [534, 251] on section "Paul Marsh Delete Edit Contact Subscriptions No subscriptions created yet Subsc…" at bounding box center [324, 197] width 525 height 394
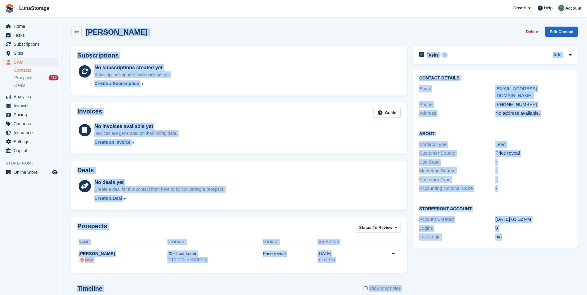
drag, startPoint x: 534, startPoint y: 251, endPoint x: 532, endPoint y: 264, distance: 12.5
click at [532, 264] on div "Tasks 0 Add No tasks related to Paul Marsh Contact Details Email censura10@hotm…" at bounding box center [495, 216] width 171 height 346
drag, startPoint x: 67, startPoint y: 19, endPoint x: 513, endPoint y: 227, distance: 492.4
click at [513, 227] on section "Paul Marsh Delete Edit Contact Subscriptions No subscriptions created yet Subsc…" at bounding box center [324, 197] width 525 height 394
drag, startPoint x: 513, startPoint y: 227, endPoint x: 512, endPoint y: 238, distance: 10.2
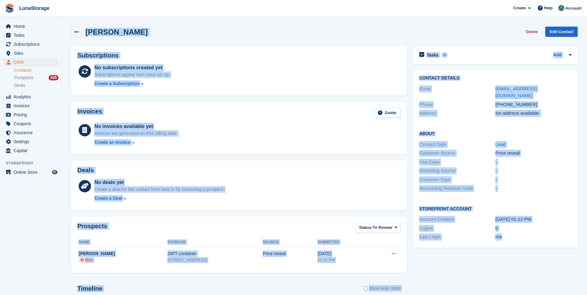
click at [512, 238] on div "Storefront Account Account Created 02 Sep, 01:12 PM Logins 0 Last Login n/a" at bounding box center [495, 223] width 165 height 49
drag, startPoint x: 66, startPoint y: 18, endPoint x: 509, endPoint y: 240, distance: 495.4
click at [509, 240] on section "Paul Marsh Delete Edit Contact Subscriptions No subscriptions created yet Subsc…" at bounding box center [324, 197] width 525 height 394
click at [509, 240] on div "Storefront Account Account Created 02 Sep, 01:12 PM Logins 0 Last Login n/a" at bounding box center [495, 223] width 165 height 49
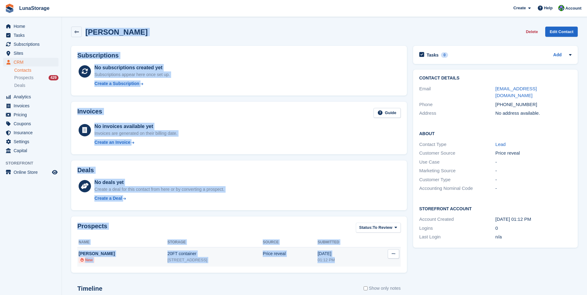
drag, startPoint x: 65, startPoint y: 20, endPoint x: 372, endPoint y: 264, distance: 392.3
click at [372, 264] on section "Paul Marsh Delete Edit Contact Subscriptions No subscriptions created yet Subsc…" at bounding box center [324, 197] width 525 height 394
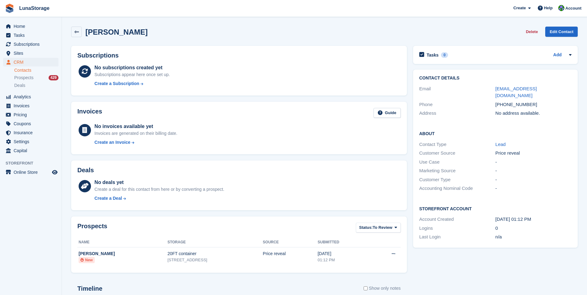
drag, startPoint x: 372, startPoint y: 264, endPoint x: 422, endPoint y: 284, distance: 53.7
click at [422, 284] on div "Tasks 0 Add No tasks related to Paul Marsh Contact Details Email censura10@hotm…" at bounding box center [495, 216] width 171 height 346
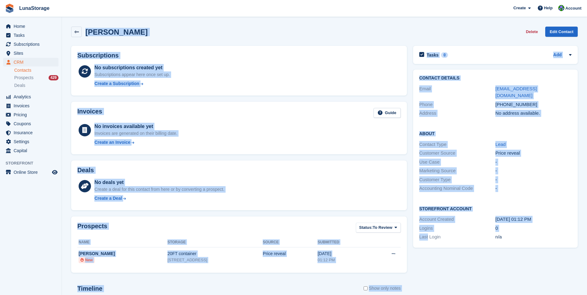
drag, startPoint x: 422, startPoint y: 284, endPoint x: 86, endPoint y: 26, distance: 423.7
click at [86, 26] on div "Paul Marsh Delete Edit Contact Subscriptions No subscriptions created yet Subsc…" at bounding box center [324, 206] width 506 height 365
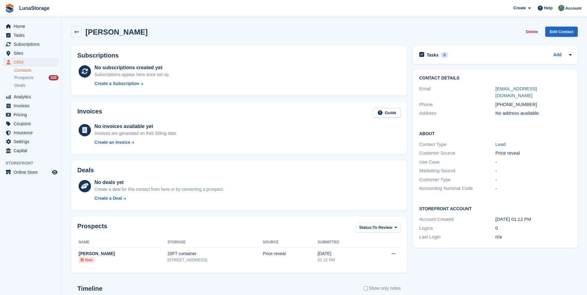
drag, startPoint x: 86, startPoint y: 26, endPoint x: 66, endPoint y: 20, distance: 20.9
click at [66, 20] on section "Paul Marsh Delete Edit Contact Subscriptions No subscriptions created yet Subsc…" at bounding box center [324, 197] width 525 height 394
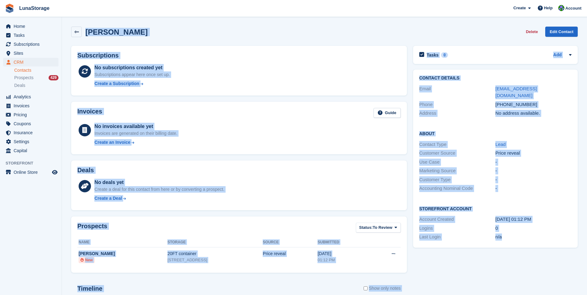
drag, startPoint x: 66, startPoint y: 20, endPoint x: 522, endPoint y: 232, distance: 503.4
click at [522, 232] on section "Paul Marsh Delete Edit Contact Subscriptions No subscriptions created yet Subsc…" at bounding box center [324, 197] width 525 height 394
drag, startPoint x: 522, startPoint y: 232, endPoint x: 513, endPoint y: 261, distance: 30.7
click at [513, 261] on div "Tasks 0 Add No tasks related to Paul Marsh Contact Details Email censura10@hotm…" at bounding box center [495, 216] width 171 height 346
drag, startPoint x: 65, startPoint y: 20, endPoint x: 512, endPoint y: 257, distance: 505.8
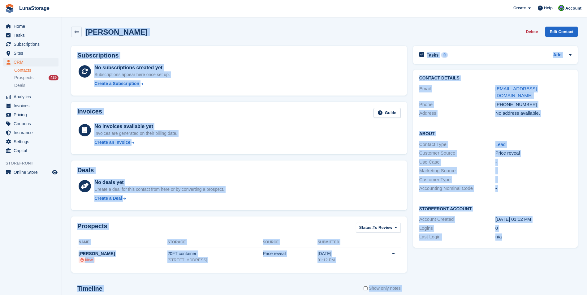
click at [512, 257] on section "Paul Marsh Delete Edit Contact Subscriptions No subscriptions created yet Subsc…" at bounding box center [324, 197] width 525 height 394
drag, startPoint x: 512, startPoint y: 257, endPoint x: 520, endPoint y: 273, distance: 18.1
click at [520, 273] on div "Tasks 0 Add No tasks related to Paul Marsh Contact Details Email censura10@hotm…" at bounding box center [495, 216] width 171 height 346
drag, startPoint x: 64, startPoint y: 19, endPoint x: 526, endPoint y: 247, distance: 514.9
click at [526, 247] on section "Paul Marsh Delete Edit Contact Subscriptions No subscriptions created yet Subsc…" at bounding box center [324, 197] width 525 height 394
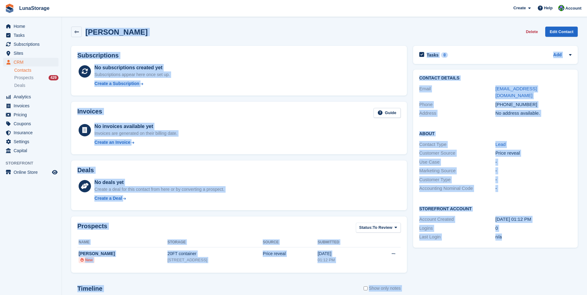
drag, startPoint x: 526, startPoint y: 247, endPoint x: 518, endPoint y: 260, distance: 16.2
click at [518, 260] on div "Tasks 0 Add No tasks related to Paul Marsh Contact Details Email censura10@hotm…" at bounding box center [495, 216] width 171 height 346
drag, startPoint x: 64, startPoint y: 23, endPoint x: 512, endPoint y: 249, distance: 502.3
click at [512, 249] on section "Paul Marsh Delete Edit Contact Subscriptions No subscriptions created yet Subsc…" at bounding box center [324, 197] width 525 height 394
drag, startPoint x: 512, startPoint y: 249, endPoint x: 525, endPoint y: 273, distance: 26.8
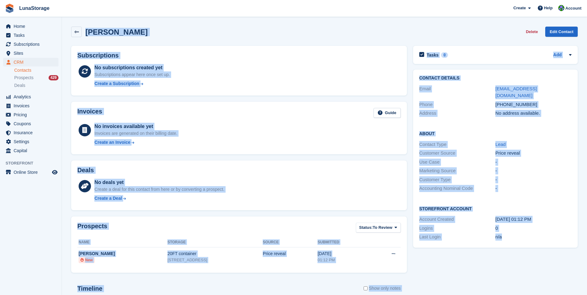
click at [525, 273] on div "Tasks 0 Add No tasks related to Paul Marsh Contact Details Email censura10@hotm…" at bounding box center [495, 216] width 171 height 346
drag, startPoint x: 63, startPoint y: 19, endPoint x: 516, endPoint y: 254, distance: 510.0
click at [516, 254] on section "Paul Marsh Delete Edit Contact Subscriptions No subscriptions created yet Subsc…" at bounding box center [324, 197] width 525 height 394
drag, startPoint x: 516, startPoint y: 254, endPoint x: 527, endPoint y: 274, distance: 23.3
click at [527, 274] on div "Tasks 0 Add No tasks related to Paul Marsh Contact Details Email censura10@hotm…" at bounding box center [495, 216] width 171 height 346
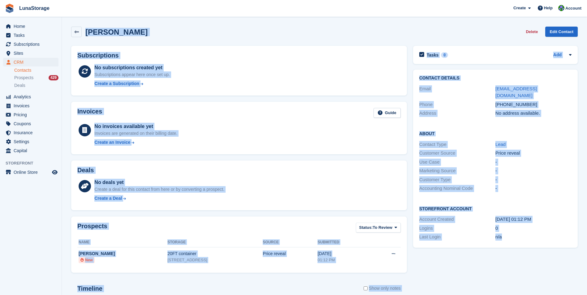
drag, startPoint x: 66, startPoint y: 18, endPoint x: 504, endPoint y: 254, distance: 497.6
click at [504, 254] on section "Paul Marsh Delete Edit Contact Subscriptions No subscriptions created yet Subsc…" at bounding box center [324, 197] width 525 height 394
drag, startPoint x: 504, startPoint y: 254, endPoint x: 510, endPoint y: 271, distance: 17.9
click at [510, 271] on div "Tasks 0 Add No tasks related to Paul Marsh Contact Details Email censura10@hotm…" at bounding box center [495, 216] width 171 height 346
drag, startPoint x: 67, startPoint y: 20, endPoint x: 506, endPoint y: 234, distance: 488.5
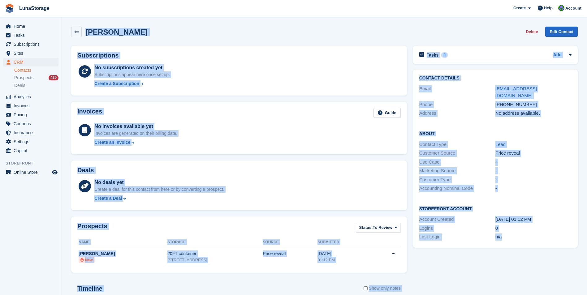
click at [506, 234] on section "Paul Marsh Delete Edit Contact Subscriptions No subscriptions created yet Subsc…" at bounding box center [324, 197] width 525 height 394
drag, startPoint x: 506, startPoint y: 234, endPoint x: 515, endPoint y: 260, distance: 27.1
click at [515, 260] on div "Tasks 0 Add No tasks related to Paul Marsh Contact Details Email censura10@hotm…" at bounding box center [495, 216] width 171 height 346
drag, startPoint x: 67, startPoint y: 20, endPoint x: 523, endPoint y: 242, distance: 506.8
click at [523, 242] on section "Paul Marsh Delete Edit Contact Subscriptions No subscriptions created yet Subsc…" at bounding box center [324, 197] width 525 height 394
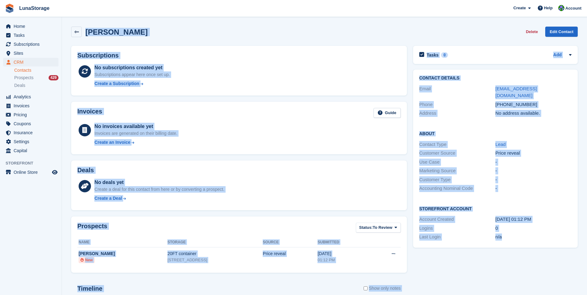
drag, startPoint x: 523, startPoint y: 242, endPoint x: 520, endPoint y: 269, distance: 27.1
click at [520, 269] on div "Tasks 0 Add No tasks related to Paul Marsh Contact Details Email censura10@hotm…" at bounding box center [495, 216] width 171 height 346
drag, startPoint x: 520, startPoint y: 269, endPoint x: 71, endPoint y: 28, distance: 509.0
click at [71, 28] on div "Paul Marsh Delete Edit Contact Subscriptions No subscriptions created yet Subsc…" at bounding box center [324, 206] width 506 height 365
drag, startPoint x: 71, startPoint y: 28, endPoint x: 67, endPoint y: 24, distance: 5.5
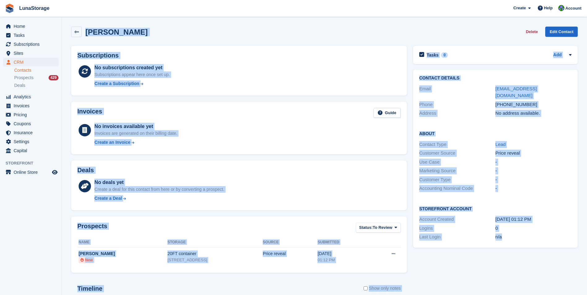
click at [67, 24] on section "Paul Marsh Delete Edit Contact Subscriptions No subscriptions created yet Subsc…" at bounding box center [324, 197] width 525 height 394
drag, startPoint x: 67, startPoint y: 24, endPoint x: 523, endPoint y: 257, distance: 512.0
click at [523, 257] on section "Paul Marsh Delete Edit Contact Subscriptions No subscriptions created yet Subsc…" at bounding box center [324, 197] width 525 height 394
drag, startPoint x: 523, startPoint y: 257, endPoint x: 524, endPoint y: 267, distance: 9.4
click at [524, 267] on div "Tasks 0 Add No tasks related to Paul Marsh Contact Details Email censura10@hotm…" at bounding box center [495, 216] width 171 height 346
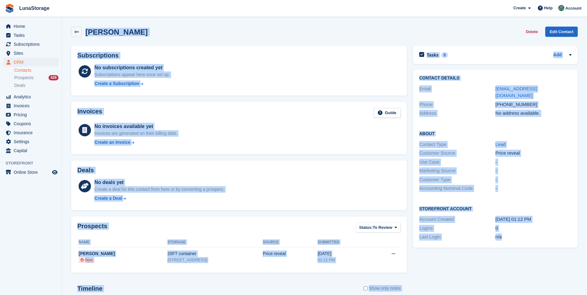
drag, startPoint x: 524, startPoint y: 267, endPoint x: 84, endPoint y: 25, distance: 502.3
click at [84, 25] on div "Paul Marsh Delete Edit Contact Subscriptions No subscriptions created yet Subsc…" at bounding box center [324, 206] width 506 height 365
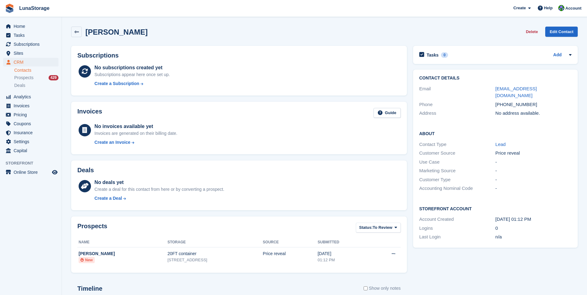
drag, startPoint x: 84, startPoint y: 25, endPoint x: 61, endPoint y: 21, distance: 23.2
click at [61, 21] on div "Home Tasks Subscriptions Subscriptions Subscriptions Price increases NEW Price …" at bounding box center [31, 87] width 62 height 136
click at [64, 23] on section "Paul Marsh Delete Edit Contact Subscriptions No subscriptions created yet Subsc…" at bounding box center [324, 197] width 525 height 394
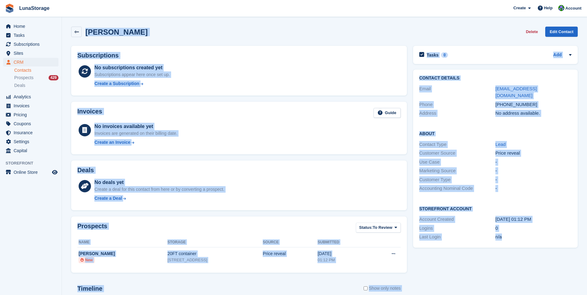
drag, startPoint x: 64, startPoint y: 23, endPoint x: 506, endPoint y: 250, distance: 497.3
click at [506, 250] on section "Paul Marsh Delete Edit Contact Subscriptions No subscriptions created yet Subsc…" at bounding box center [324, 197] width 525 height 394
drag, startPoint x: 506, startPoint y: 250, endPoint x: 515, endPoint y: 265, distance: 17.2
click at [515, 265] on div "Tasks 0 Add No tasks related to Paul Marsh Contact Details Email censura10@hotm…" at bounding box center [495, 216] width 171 height 346
drag, startPoint x: 67, startPoint y: 19, endPoint x: 515, endPoint y: 260, distance: 508.8
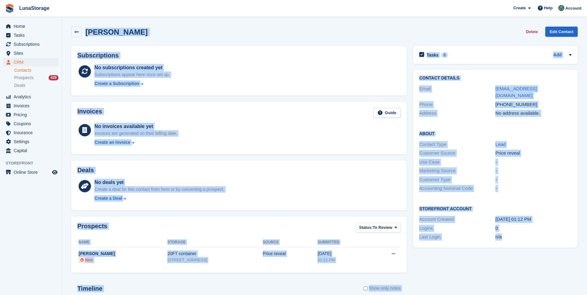
click at [515, 260] on section "Paul Marsh Delete Edit Contact Subscriptions No subscriptions created yet Subsc…" at bounding box center [324, 197] width 525 height 394
drag, startPoint x: 515, startPoint y: 260, endPoint x: 513, endPoint y: 277, distance: 16.9
click at [513, 277] on div "Tasks 0 Add No tasks related to Paul Marsh Contact Details Email censura10@hotm…" at bounding box center [495, 216] width 171 height 346
drag, startPoint x: 66, startPoint y: 22, endPoint x: 511, endPoint y: 245, distance: 497.8
click at [511, 245] on section "Paul Marsh Delete Edit Contact Subscriptions No subscriptions created yet Subsc…" at bounding box center [324, 197] width 525 height 394
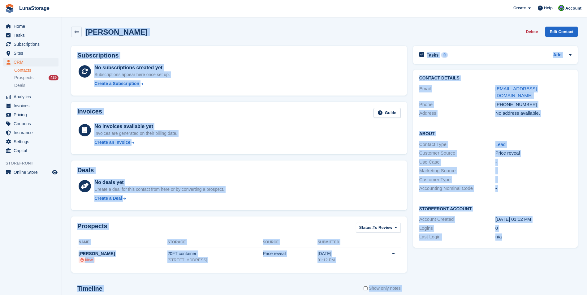
click at [511, 245] on div "Tasks 0 Add No tasks related to Paul Marsh Contact Details Email censura10@hotm…" at bounding box center [495, 216] width 171 height 346
drag, startPoint x: 511, startPoint y: 245, endPoint x: 77, endPoint y: 23, distance: 487.8
click at [77, 23] on section "Paul Marsh Delete Edit Contact Subscriptions No subscriptions created yet Subsc…" at bounding box center [324, 197] width 525 height 394
drag, startPoint x: 77, startPoint y: 23, endPoint x: 62, endPoint y: 19, distance: 15.2
click at [62, 19] on section "Paul Marsh Delete Edit Contact Subscriptions No subscriptions created yet Subsc…" at bounding box center [324, 197] width 525 height 394
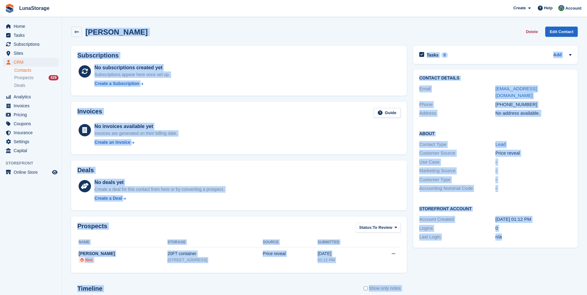
drag, startPoint x: 66, startPoint y: 21, endPoint x: 548, endPoint y: 264, distance: 539.0
click at [548, 264] on section "Paul Marsh Delete Edit Contact Subscriptions No subscriptions created yet Subsc…" at bounding box center [324, 197] width 525 height 394
drag, startPoint x: 548, startPoint y: 264, endPoint x: 542, endPoint y: 279, distance: 15.8
click at [542, 279] on div "Tasks 0 Add No tasks related to Paul Marsh Contact Details Email censura10@hotm…" at bounding box center [495, 216] width 171 height 346
drag, startPoint x: 542, startPoint y: 279, endPoint x: 86, endPoint y: 30, distance: 519.5
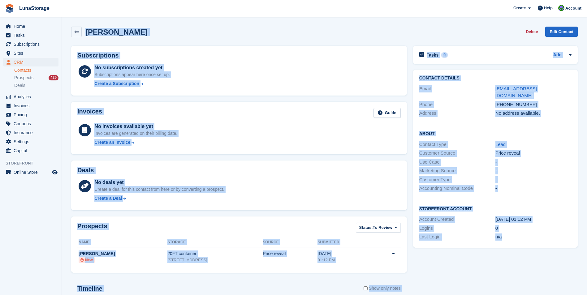
click at [86, 30] on div "Paul Marsh Delete Edit Contact Subscriptions No subscriptions created yet Subsc…" at bounding box center [324, 206] width 506 height 365
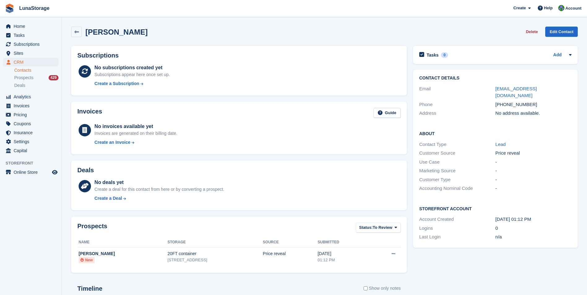
drag, startPoint x: 86, startPoint y: 30, endPoint x: 68, endPoint y: 20, distance: 20.5
click at [68, 20] on section "Paul Marsh Delete Edit Contact Subscriptions No subscriptions created yet Subsc…" at bounding box center [324, 197] width 525 height 394
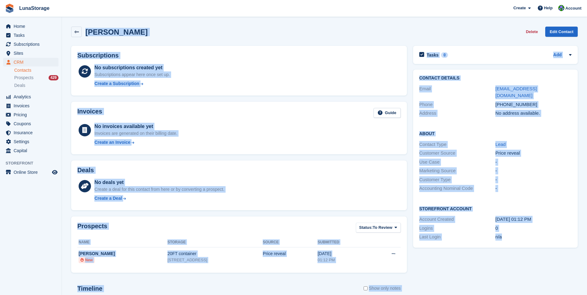
drag, startPoint x: 64, startPoint y: 25, endPoint x: 517, endPoint y: 260, distance: 510.0
click at [517, 260] on section "Paul Marsh Delete Edit Contact Subscriptions No subscriptions created yet Subsc…" at bounding box center [324, 197] width 525 height 394
drag, startPoint x: 517, startPoint y: 260, endPoint x: 542, endPoint y: 272, distance: 28.0
click at [542, 272] on div "Tasks 0 Add No tasks related to Paul Marsh Contact Details Email censura10@hotm…" at bounding box center [495, 216] width 171 height 346
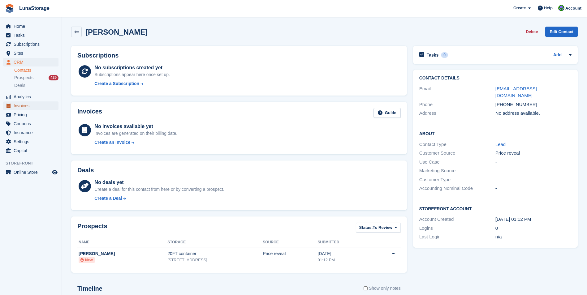
click at [21, 104] on span "Invoices" at bounding box center [32, 105] width 37 height 9
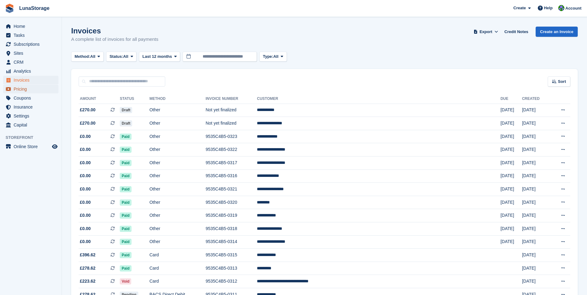
click at [20, 91] on span "Pricing" at bounding box center [32, 89] width 37 height 9
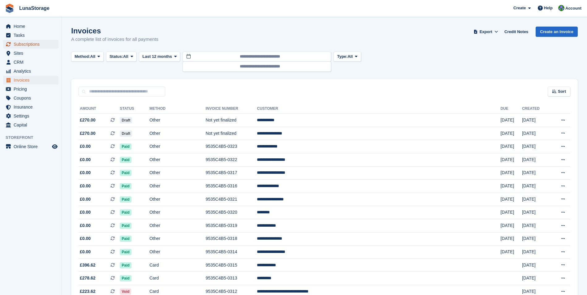
click at [22, 44] on span "Subscriptions" at bounding box center [32, 44] width 37 height 9
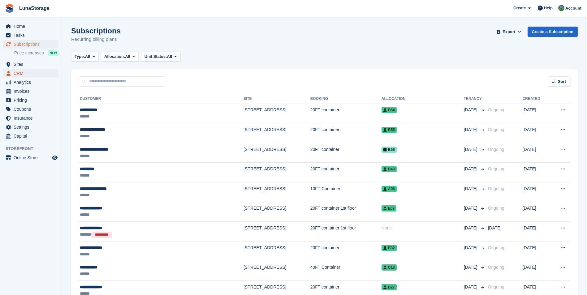
click at [24, 75] on span "CRM" at bounding box center [32, 73] width 37 height 9
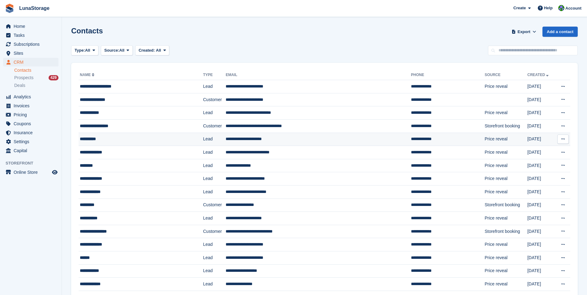
click at [87, 139] on div "**********" at bounding box center [131, 139] width 102 height 6
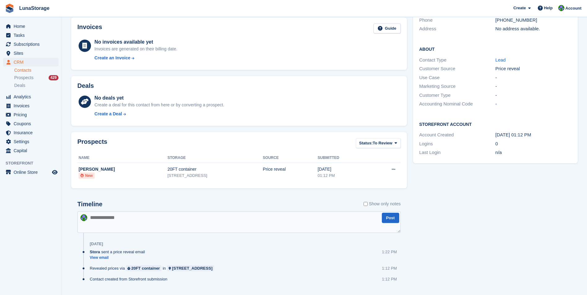
scroll to position [99, 0]
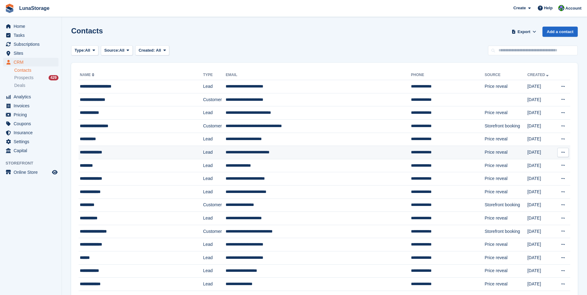
click at [101, 153] on div "**********" at bounding box center [131, 152] width 102 height 6
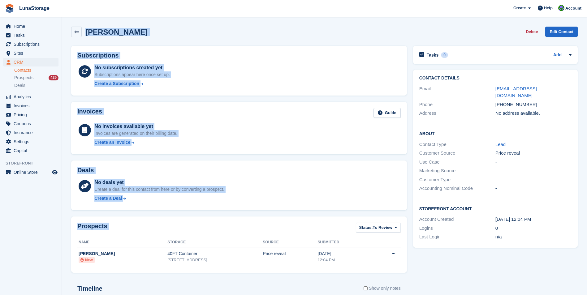
drag, startPoint x: 67, startPoint y: 25, endPoint x: 405, endPoint y: 268, distance: 416.5
click at [405, 268] on section "[PERSON_NAME] Delete Edit Contact Subscriptions No subscriptions created yet Su…" at bounding box center [324, 197] width 525 height 394
click at [405, 269] on div "Prospects Status: To Review All Archived To Review Name Storage Source Submitte…" at bounding box center [239, 245] width 336 height 56
drag, startPoint x: 405, startPoint y: 269, endPoint x: 95, endPoint y: 33, distance: 389.2
click at [95, 33] on div "Glenn Stephens Delete Edit Contact Subscriptions No subscriptions created yet S…" at bounding box center [324, 206] width 506 height 365
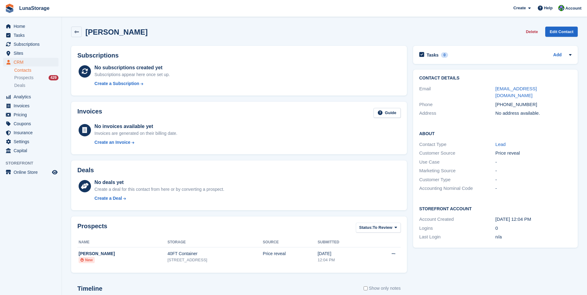
drag, startPoint x: 95, startPoint y: 33, endPoint x: 67, endPoint y: 21, distance: 31.1
click at [67, 21] on section "Glenn Stephens Delete Edit Contact Subscriptions No subscriptions created yet S…" at bounding box center [324, 197] width 525 height 394
click at [25, 24] on span "Home" at bounding box center [32, 26] width 37 height 9
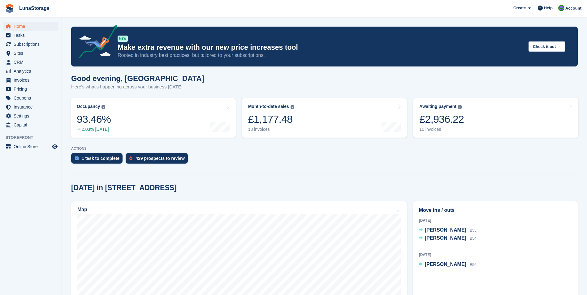
drag, startPoint x: 66, startPoint y: 66, endPoint x: 227, endPoint y: 186, distance: 201.4
click at [227, 186] on section "NEW Make extra revenue with our new price increases tool Rooted in industry bes…" at bounding box center [324, 246] width 525 height 492
drag, startPoint x: 227, startPoint y: 186, endPoint x: 238, endPoint y: 204, distance: 21.4
click at [238, 204] on link "Map" at bounding box center [239, 281] width 336 height 161
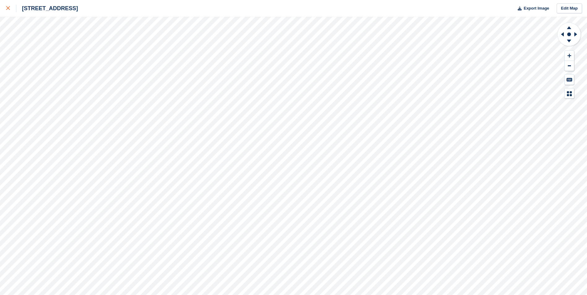
click at [7, 6] on icon at bounding box center [8, 8] width 4 height 4
click at [8, 7] on icon at bounding box center [8, 8] width 4 height 4
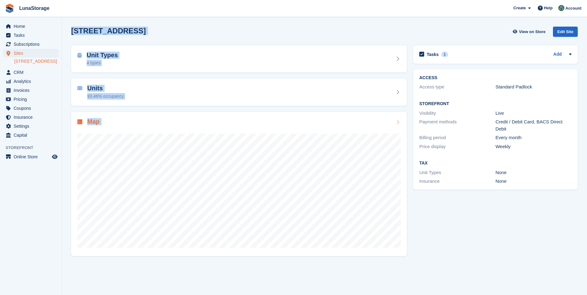
click at [336, 247] on section "[STREET_ADDRESS] View on Store Edit Site Unit Types 4 types Units 93.46% occupa…" at bounding box center [324, 147] width 525 height 295
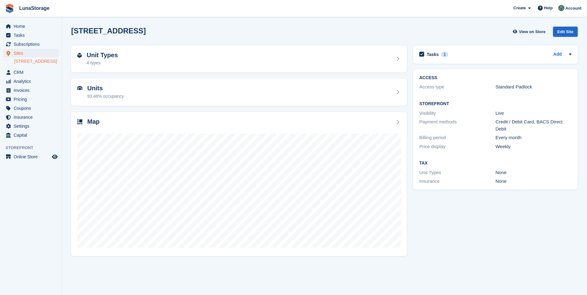
click at [423, 265] on section "[STREET_ADDRESS] View on Store Edit Site Unit Types 4 types Units 93.46% occupa…" at bounding box center [324, 147] width 525 height 295
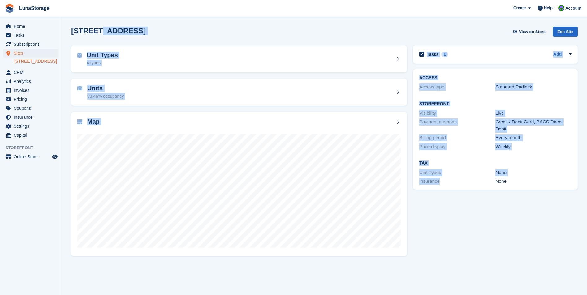
drag, startPoint x: 423, startPoint y: 265, endPoint x: 95, endPoint y: 22, distance: 408.1
click at [95, 22] on section "[STREET_ADDRESS] View on Store Edit Site Unit Types 4 types Units 93.46% occupa…" at bounding box center [324, 147] width 525 height 295
